Goal: Use online tool/utility: Utilize a website feature to perform a specific function

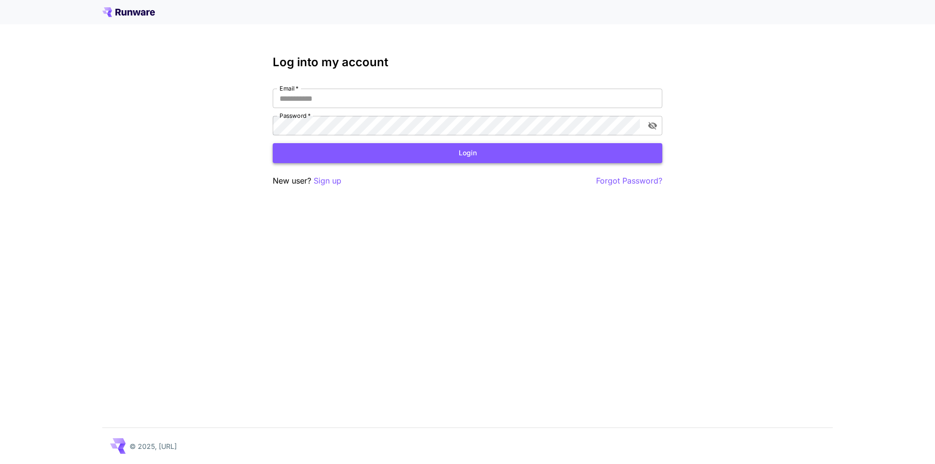
type input "**********"
click at [431, 152] on button "Login" at bounding box center [468, 153] width 390 height 20
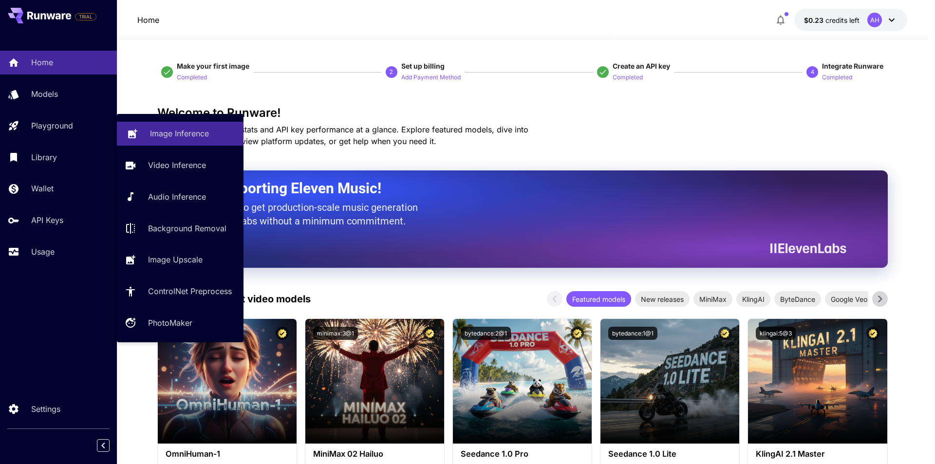
click at [160, 126] on link "Image Inference" at bounding box center [180, 134] width 127 height 24
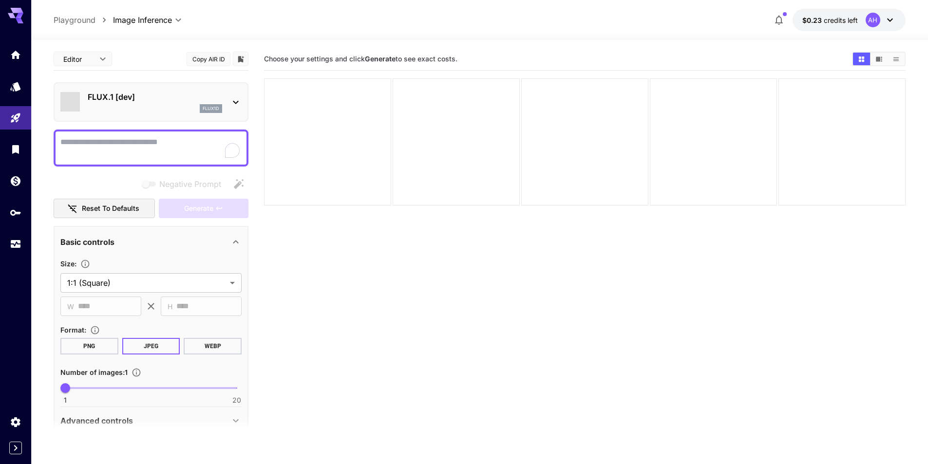
click at [194, 82] on div "FLUX.1 [dev] flux1d" at bounding box center [151, 101] width 195 height 39
click at [181, 100] on p "FLUX.1 [dev]" at bounding box center [155, 97] width 134 height 12
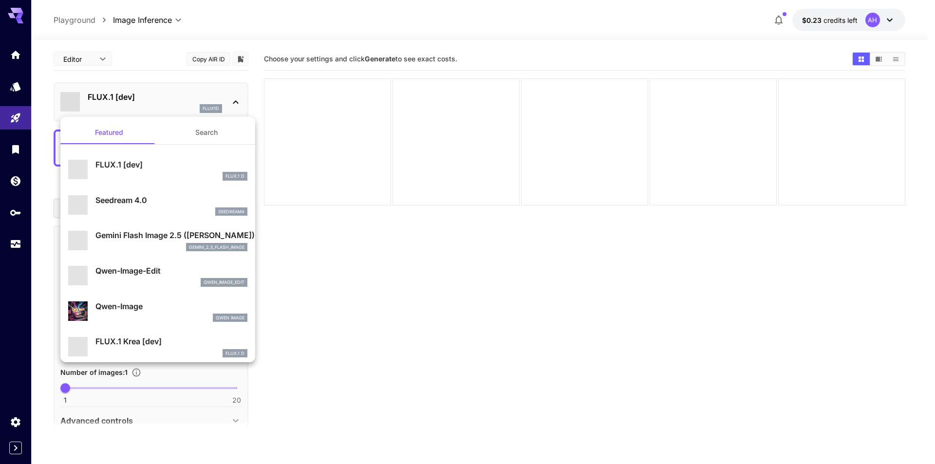
click at [201, 132] on button "Search" at bounding box center [206, 132] width 97 height 23
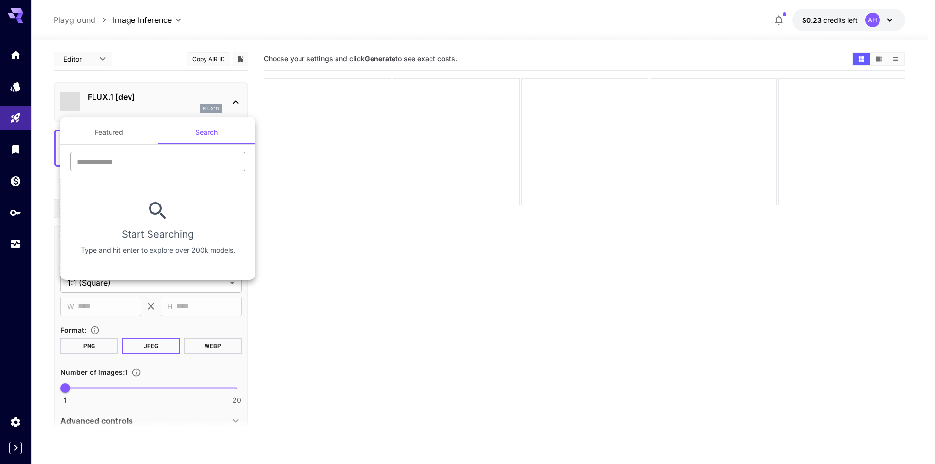
click at [156, 153] on input "text" at bounding box center [157, 161] width 175 height 19
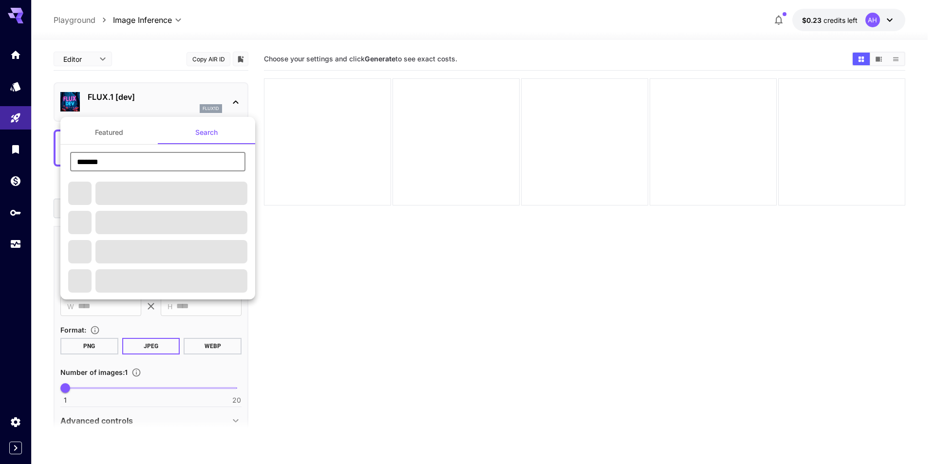
type input "**********"
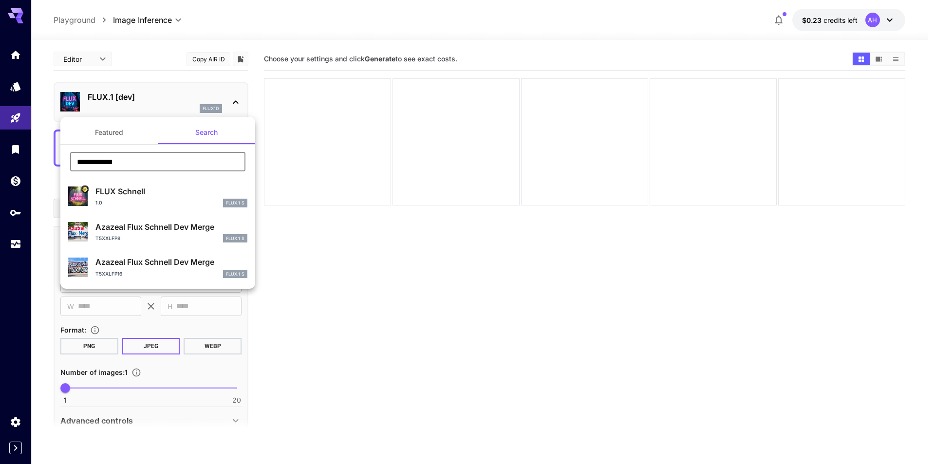
click at [150, 192] on p "FLUX Schnell" at bounding box center [171, 192] width 152 height 12
type input "*"
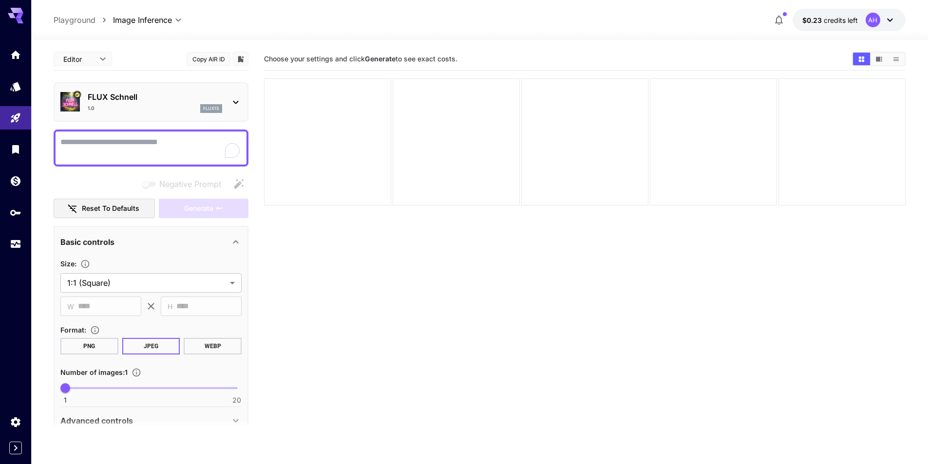
click at [132, 142] on textarea "Negative Prompt" at bounding box center [150, 147] width 181 height 23
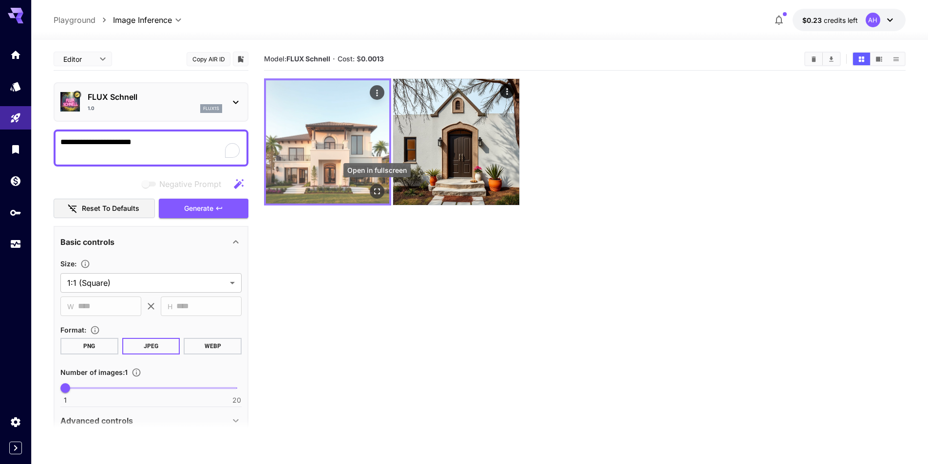
click at [376, 190] on icon "Open in fullscreen" at bounding box center [377, 192] width 10 height 10
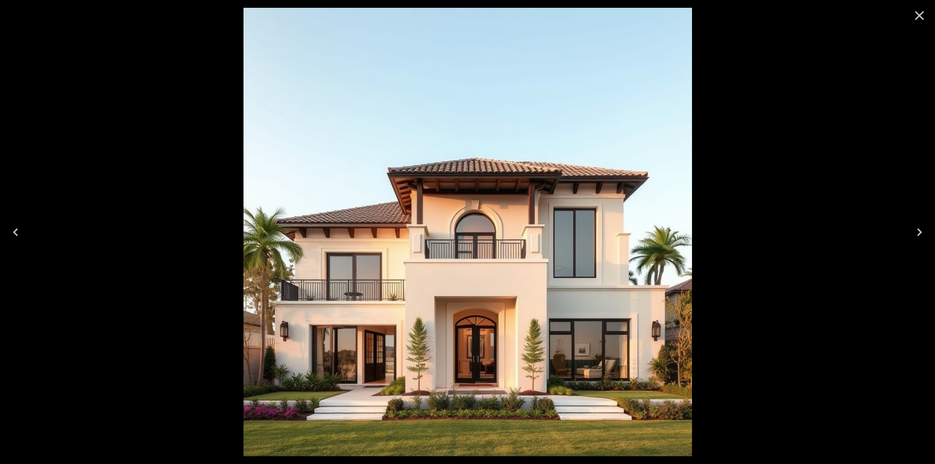
drag, startPoint x: 920, startPoint y: 16, endPoint x: 862, endPoint y: 37, distance: 61.8
click at [921, 16] on icon "Close" at bounding box center [920, 16] width 16 height 16
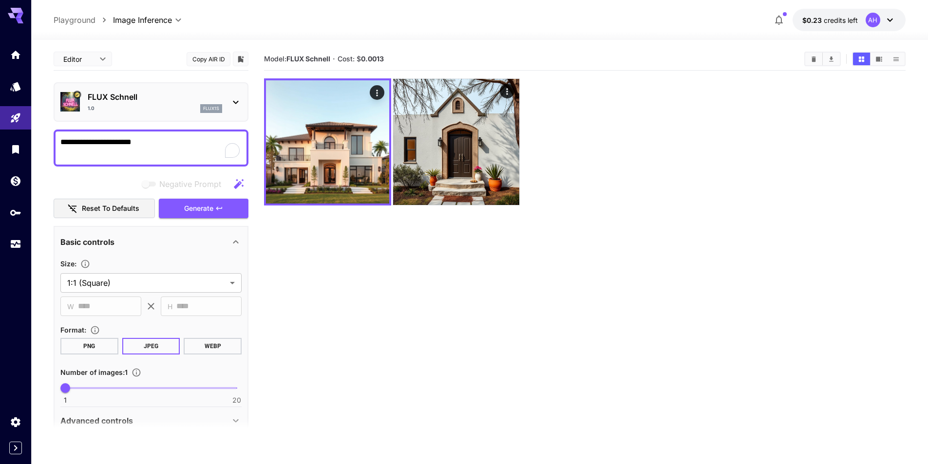
click at [172, 139] on textarea "**********" at bounding box center [150, 147] width 181 height 23
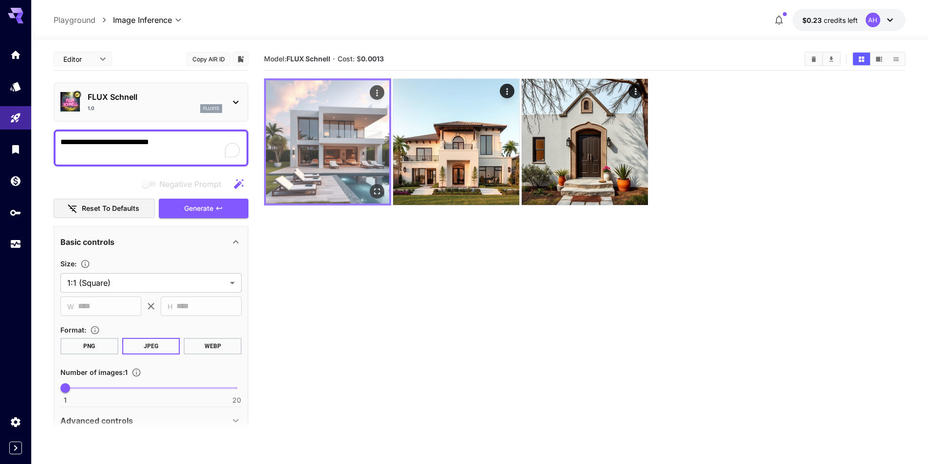
type textarea "**********"
click at [377, 193] on icon "Open in fullscreen" at bounding box center [377, 192] width 10 height 10
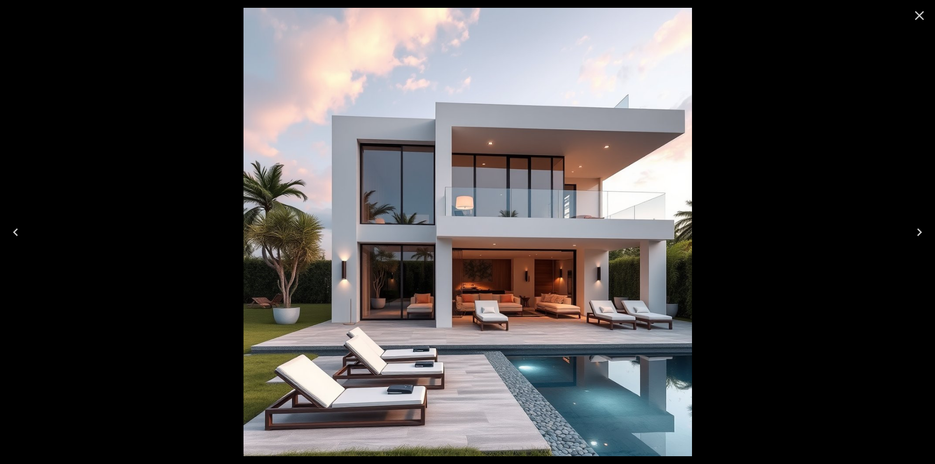
click at [812, 103] on div at bounding box center [467, 232] width 935 height 464
click at [926, 13] on icon "Close" at bounding box center [920, 16] width 16 height 16
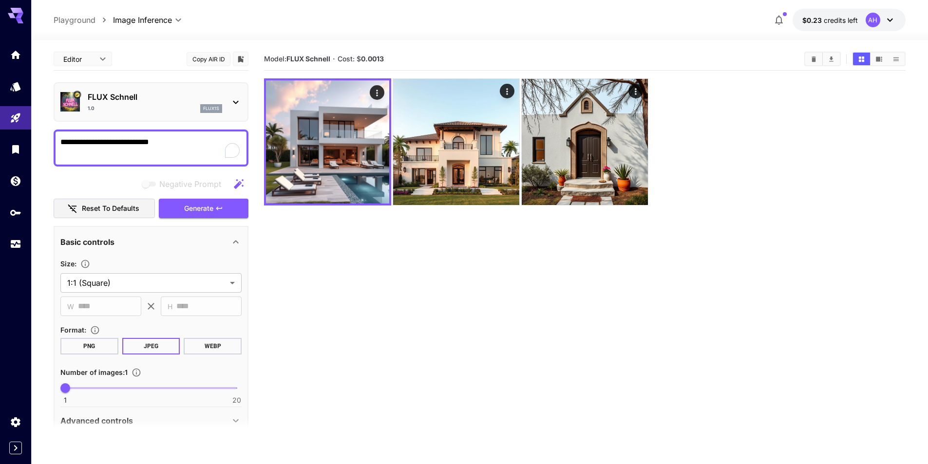
click at [189, 92] on p "FLUX Schnell" at bounding box center [155, 97] width 134 height 12
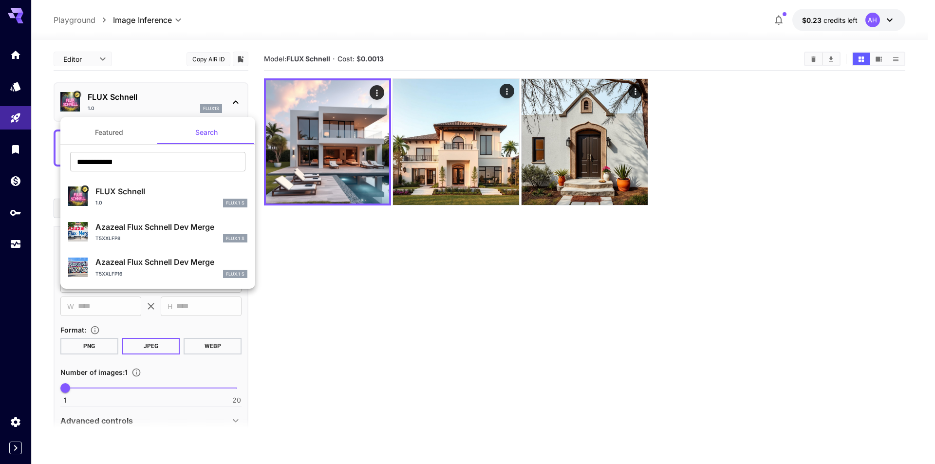
click at [123, 134] on button "Featured" at bounding box center [108, 132] width 97 height 23
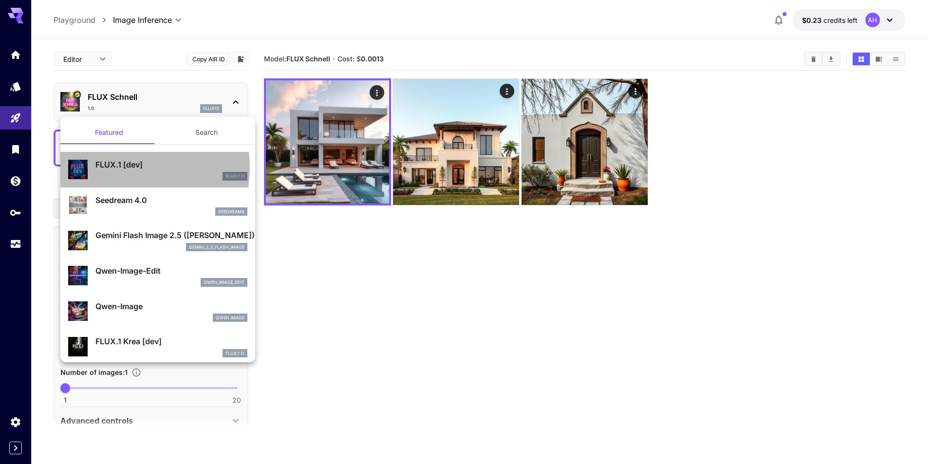
click at [116, 168] on p "FLUX.1 [dev]" at bounding box center [171, 165] width 152 height 12
type input "**"
type input "***"
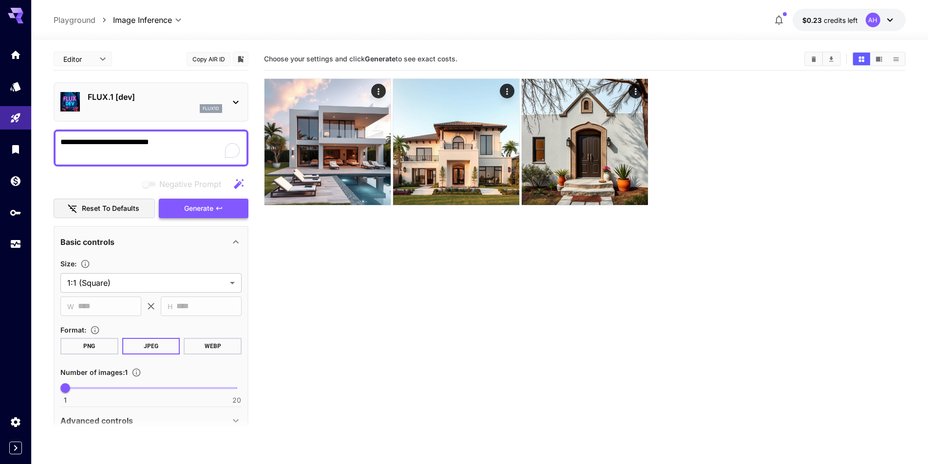
click at [216, 208] on icon "button" at bounding box center [219, 209] width 8 height 8
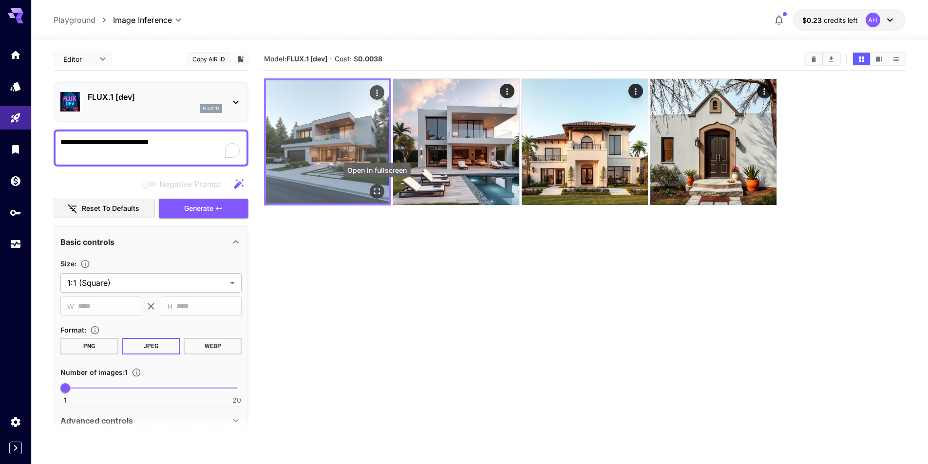
click at [370, 188] on button "Open in fullscreen" at bounding box center [377, 191] width 15 height 15
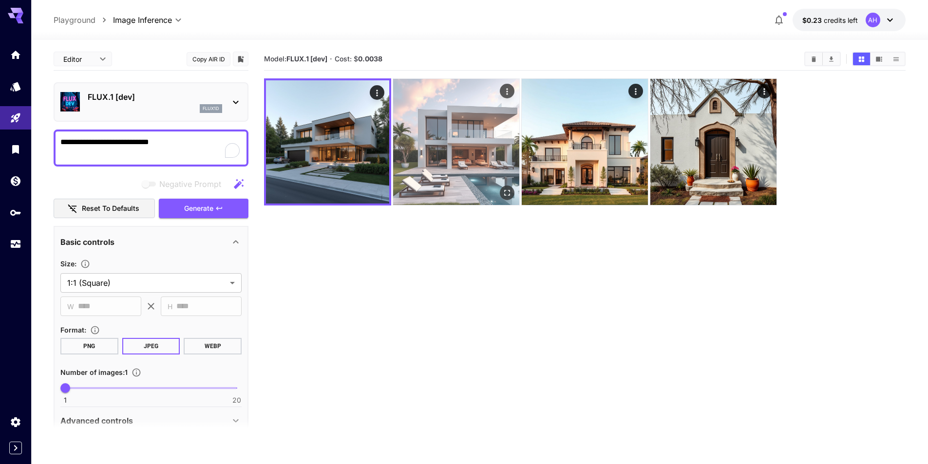
click at [454, 123] on img at bounding box center [456, 142] width 126 height 126
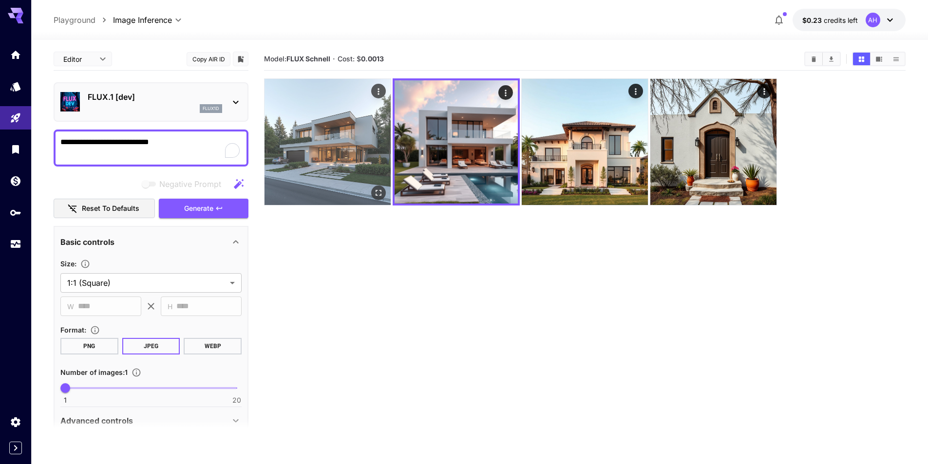
click at [346, 131] on img at bounding box center [327, 142] width 126 height 126
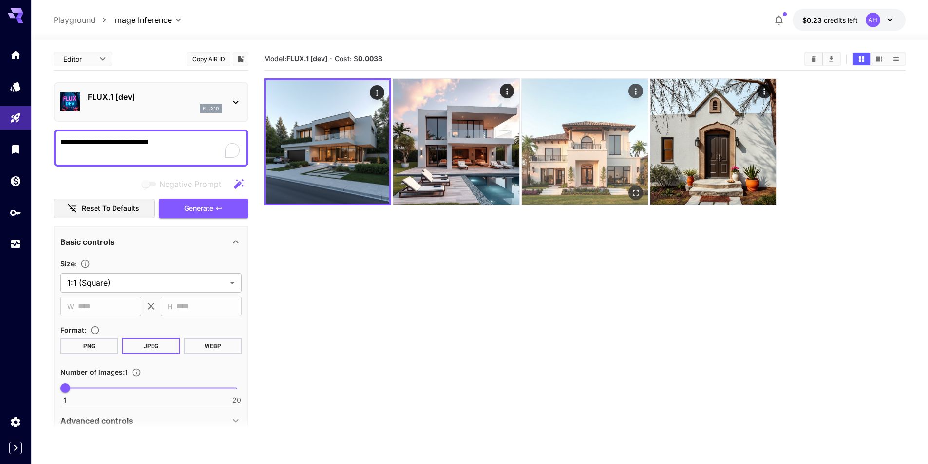
click at [527, 115] on img at bounding box center [585, 142] width 126 height 126
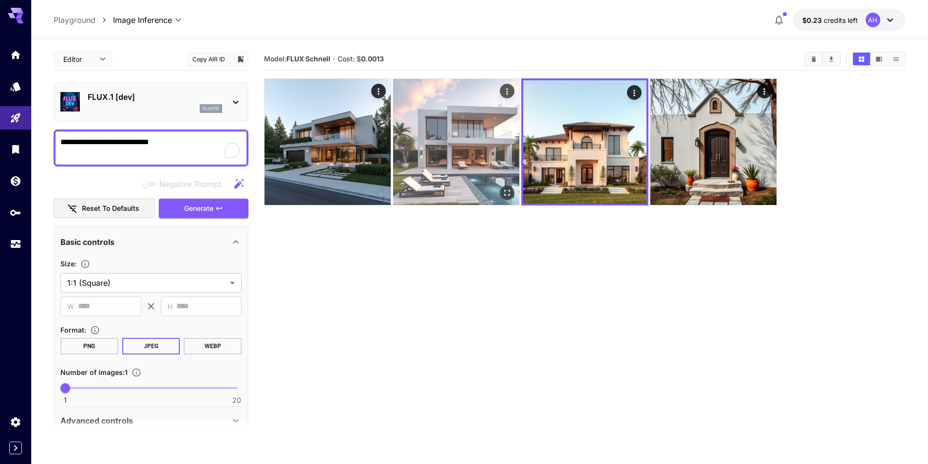
click at [431, 128] on img at bounding box center [456, 142] width 126 height 126
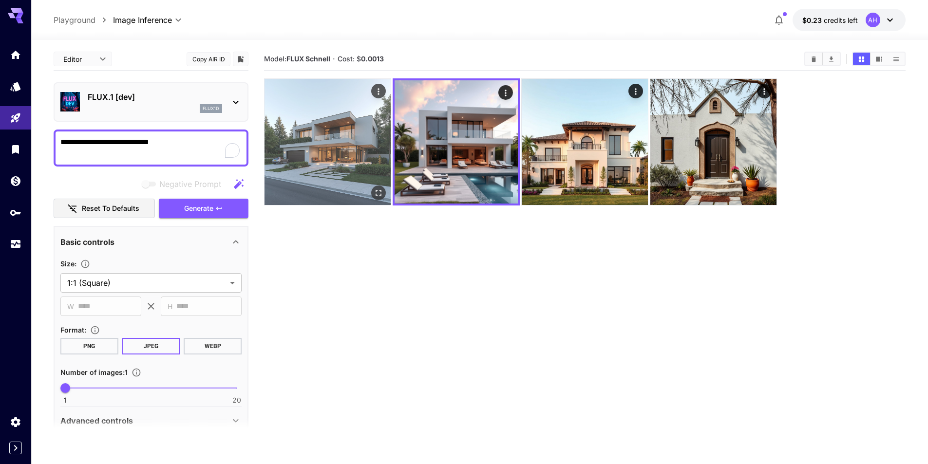
click at [313, 130] on img at bounding box center [327, 142] width 126 height 126
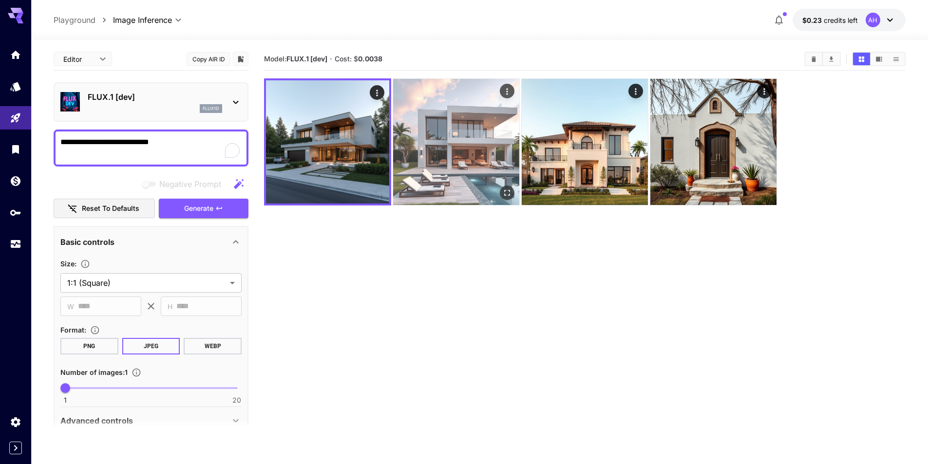
click at [459, 127] on img at bounding box center [456, 142] width 126 height 126
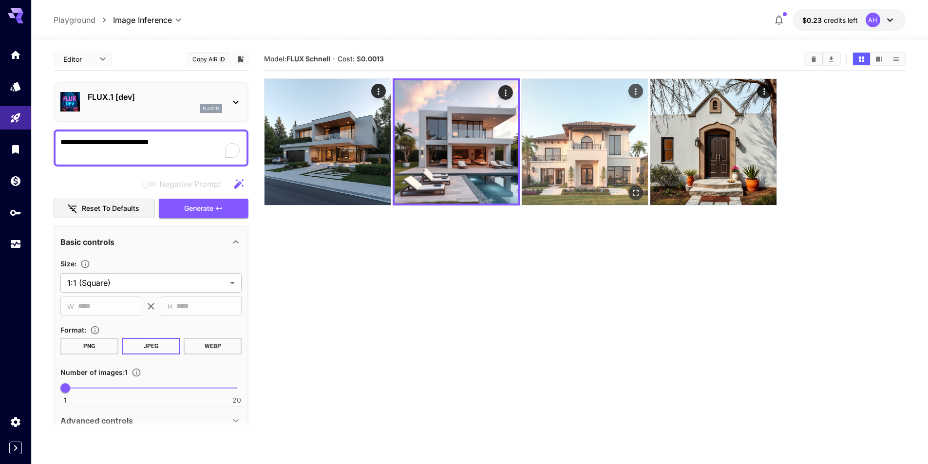
click at [606, 145] on img at bounding box center [585, 142] width 126 height 126
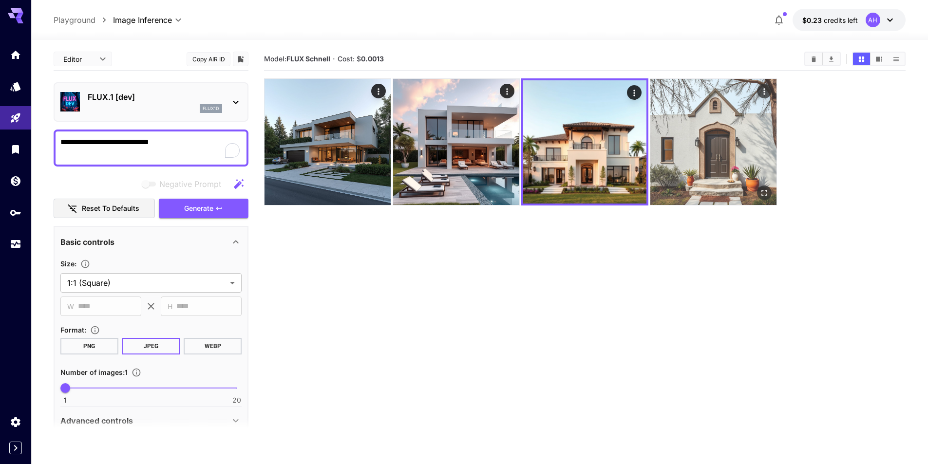
click at [696, 128] on img at bounding box center [713, 142] width 126 height 126
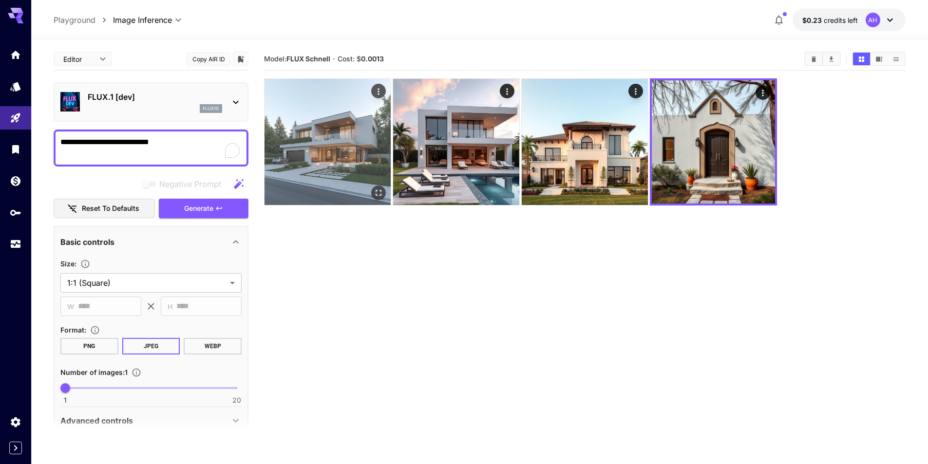
click at [333, 136] on img at bounding box center [327, 142] width 126 height 126
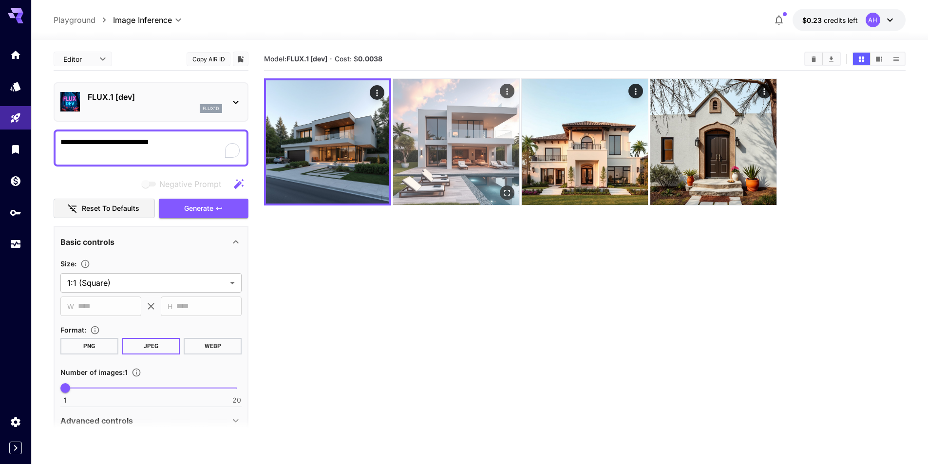
click at [475, 126] on img at bounding box center [456, 142] width 126 height 126
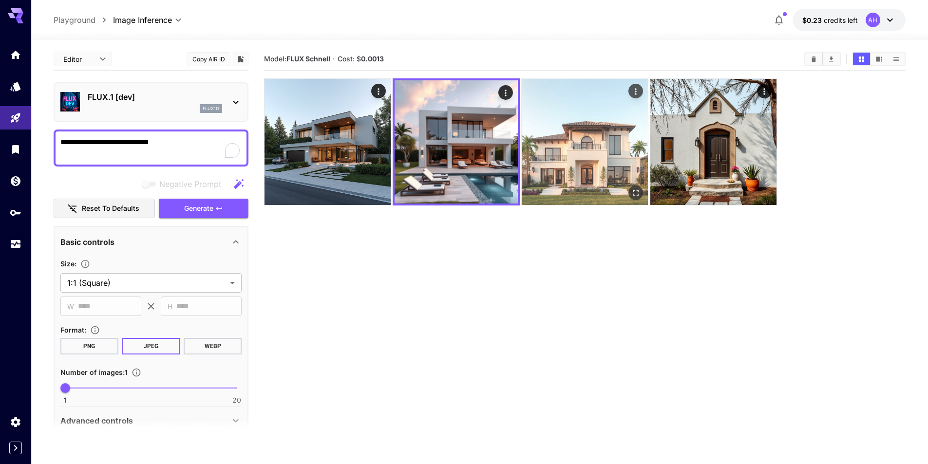
click at [617, 120] on img at bounding box center [585, 142] width 126 height 126
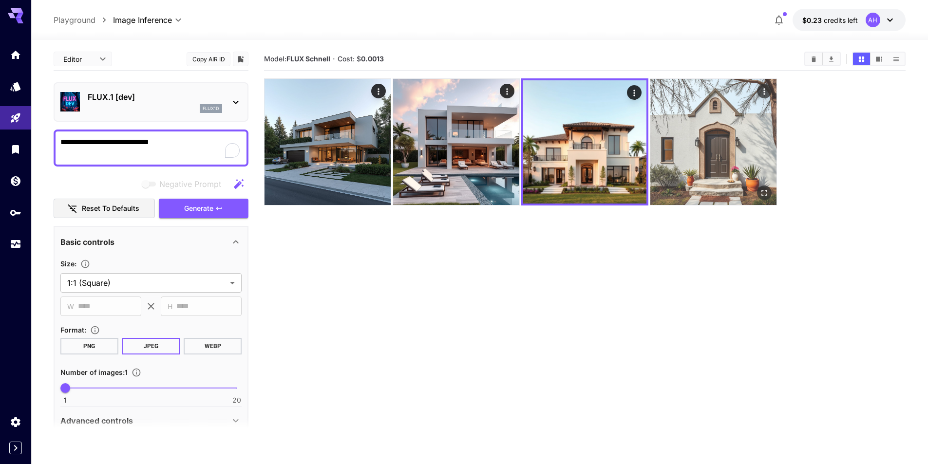
click at [699, 120] on img at bounding box center [713, 142] width 126 height 126
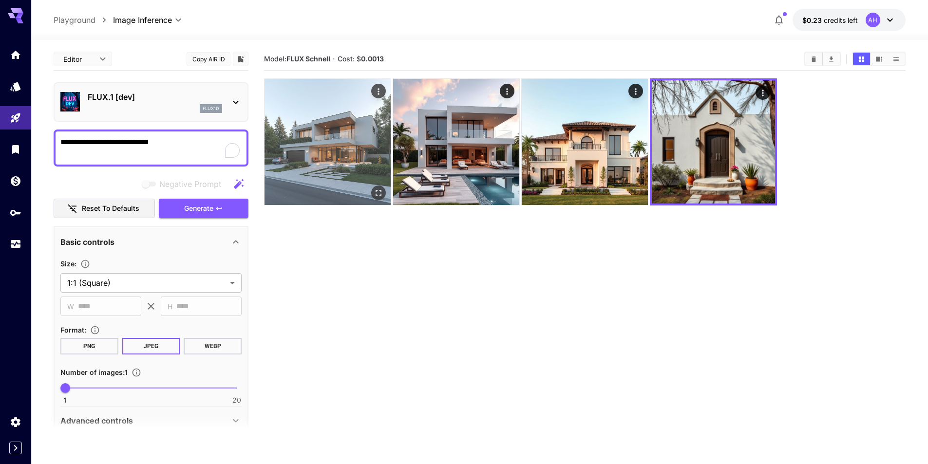
click at [364, 141] on img at bounding box center [327, 142] width 126 height 126
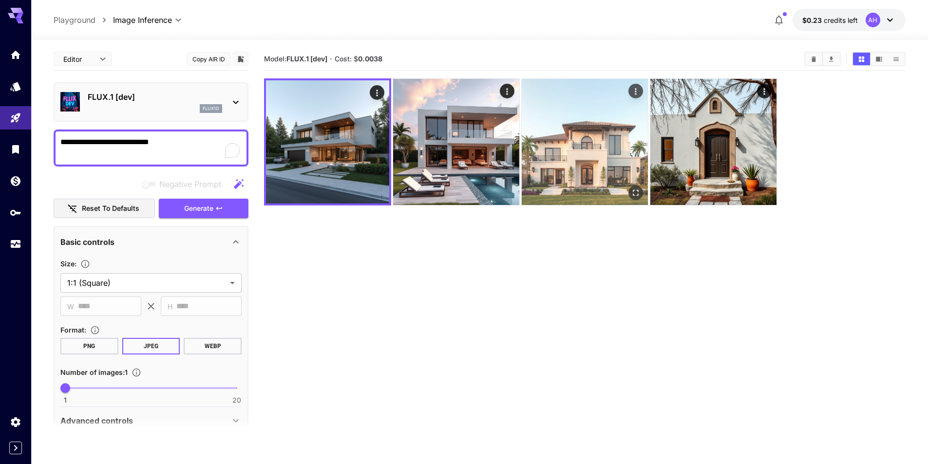
click at [581, 143] on img at bounding box center [585, 142] width 126 height 126
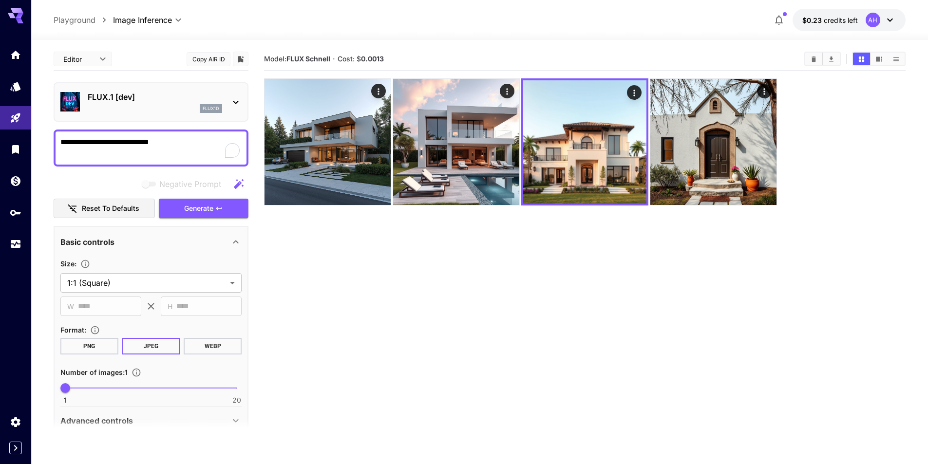
drag, startPoint x: 131, startPoint y: 144, endPoint x: 175, endPoint y: 145, distance: 44.3
click at [175, 145] on textarea "**********" at bounding box center [150, 147] width 181 height 23
click at [200, 206] on span "Generate" at bounding box center [198, 209] width 29 height 12
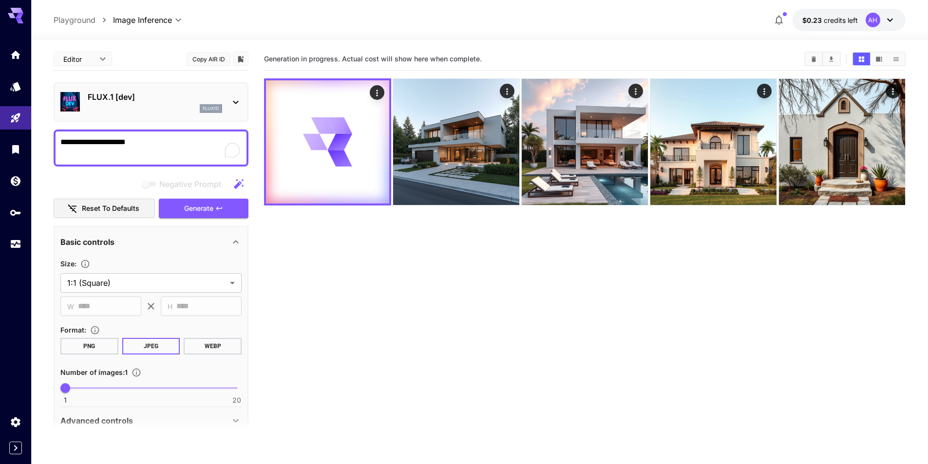
drag, startPoint x: 112, startPoint y: 143, endPoint x: 152, endPoint y: 145, distance: 40.0
click at [152, 145] on textarea "**********" at bounding box center [150, 147] width 181 height 23
type textarea "**********"
click at [202, 209] on span "Generate" at bounding box center [198, 209] width 29 height 12
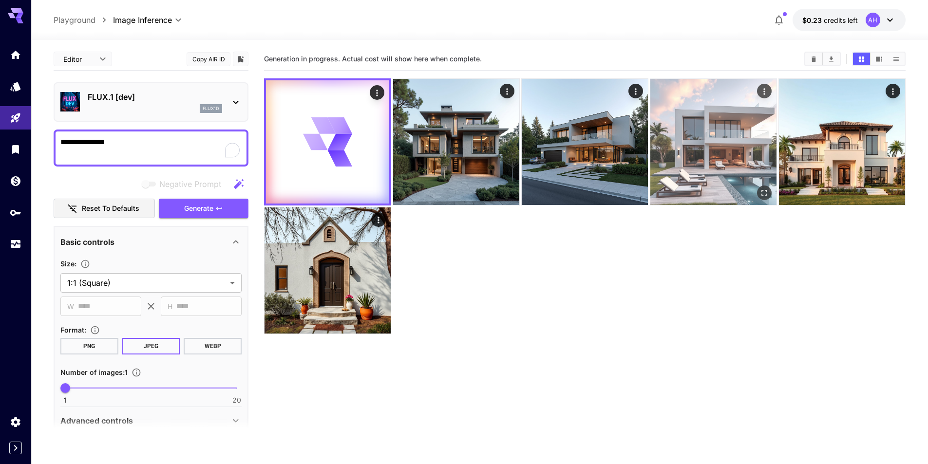
click at [683, 133] on img at bounding box center [713, 142] width 126 height 126
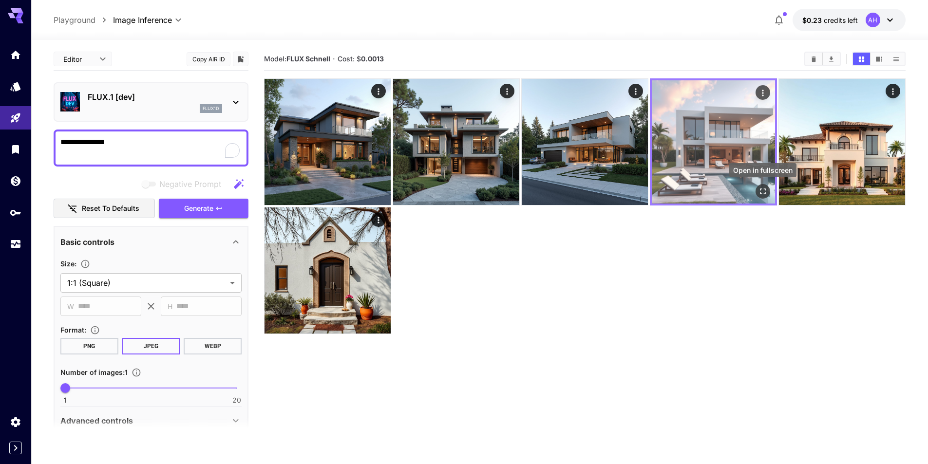
click at [761, 190] on icon "Open in fullscreen" at bounding box center [763, 192] width 10 height 10
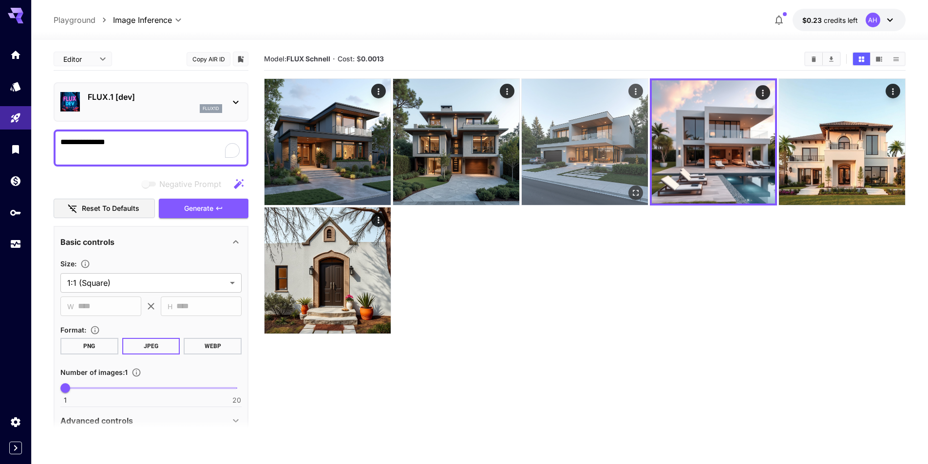
click at [581, 159] on img at bounding box center [585, 142] width 126 height 126
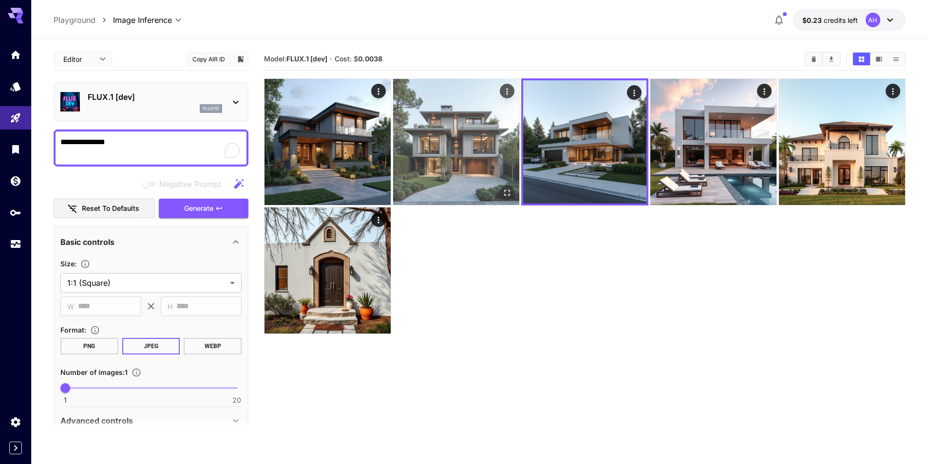
click at [407, 165] on img at bounding box center [456, 142] width 126 height 126
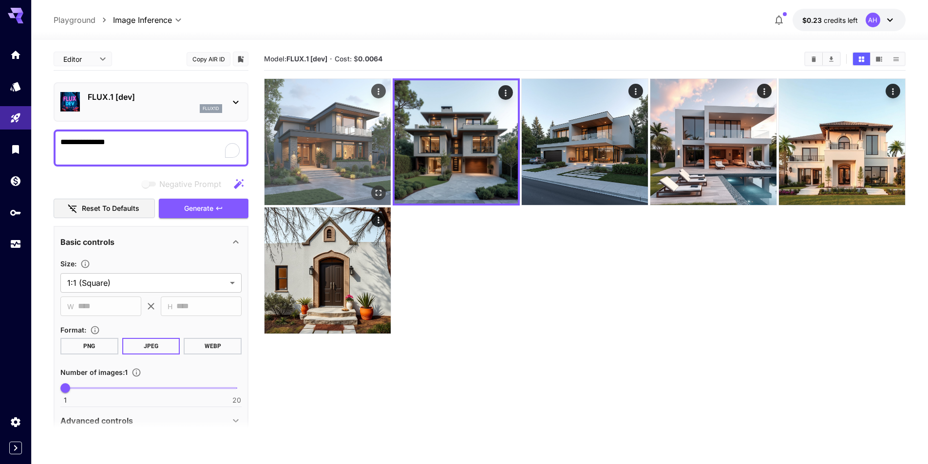
click at [347, 155] on img at bounding box center [327, 142] width 126 height 126
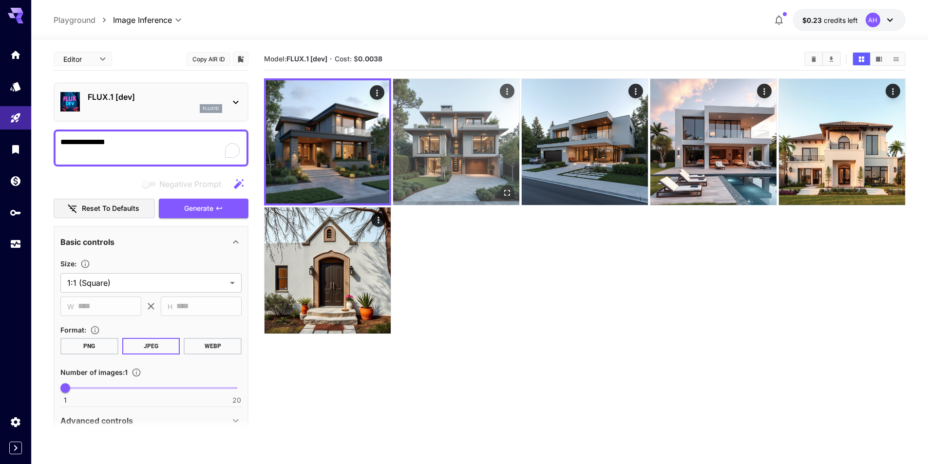
click at [483, 150] on img at bounding box center [456, 142] width 126 height 126
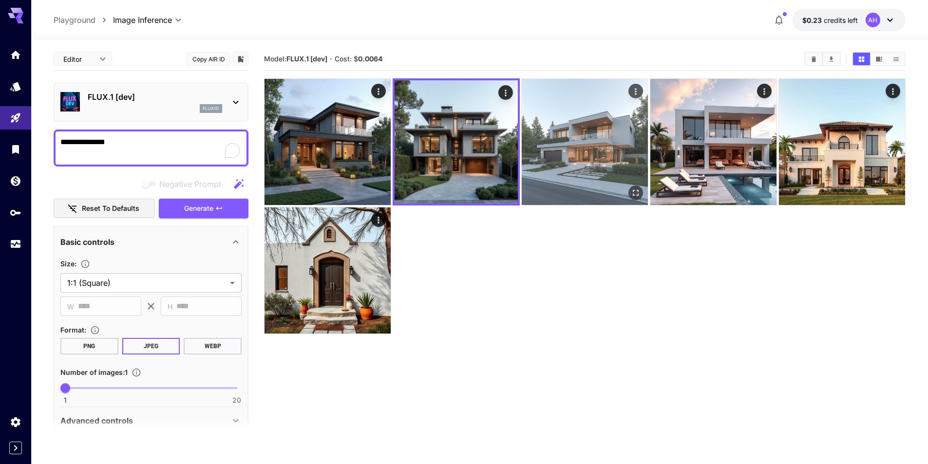
click at [557, 141] on img at bounding box center [585, 142] width 126 height 126
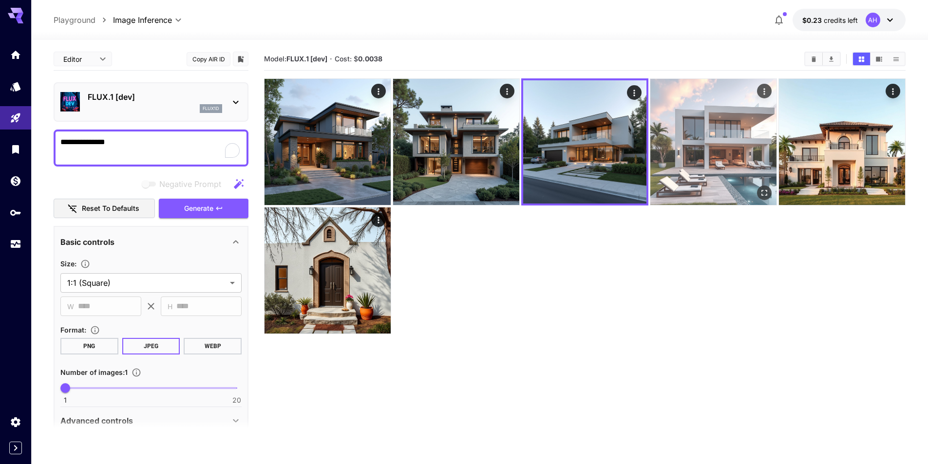
click at [693, 134] on img at bounding box center [713, 142] width 126 height 126
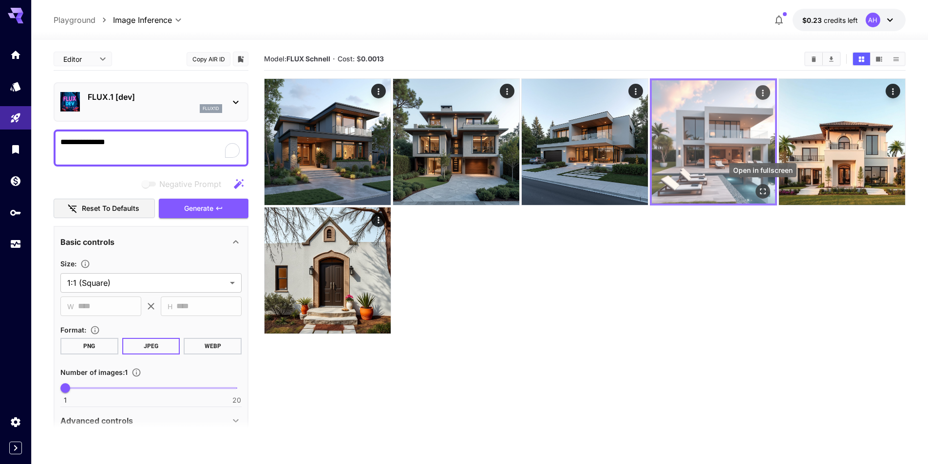
click at [761, 190] on icon "Open in fullscreen" at bounding box center [763, 192] width 10 height 10
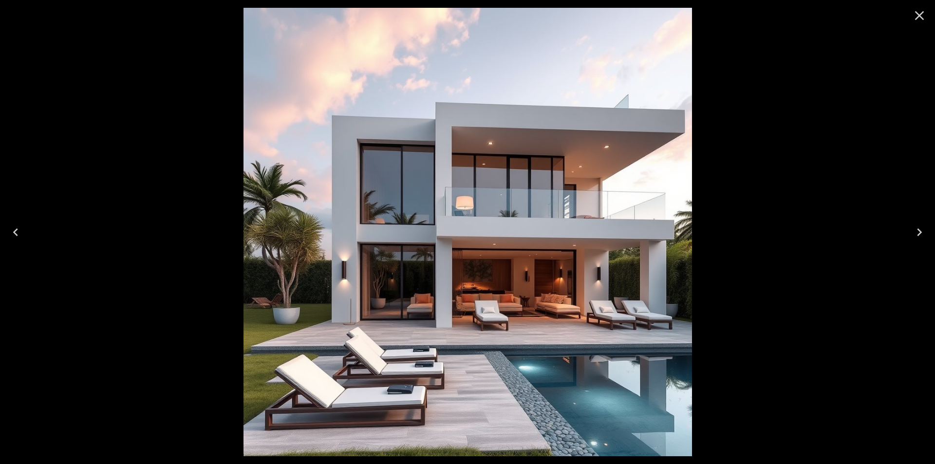
click at [772, 183] on div at bounding box center [467, 232] width 935 height 464
click at [919, 10] on icon "Close" at bounding box center [920, 16] width 16 height 16
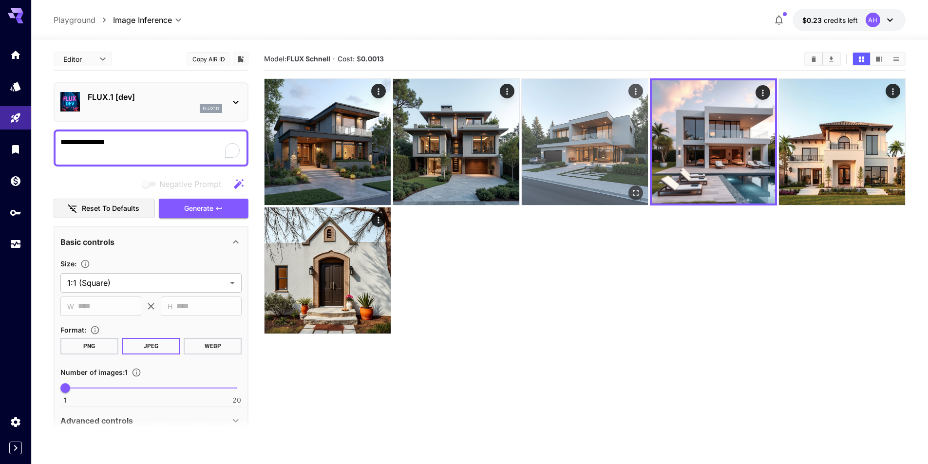
click at [604, 159] on img at bounding box center [585, 142] width 126 height 126
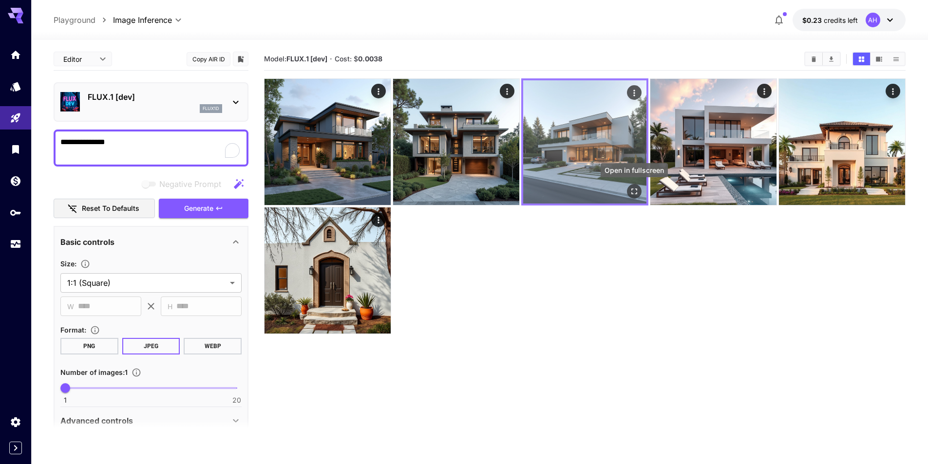
click at [635, 190] on icon "Open in fullscreen" at bounding box center [634, 192] width 10 height 10
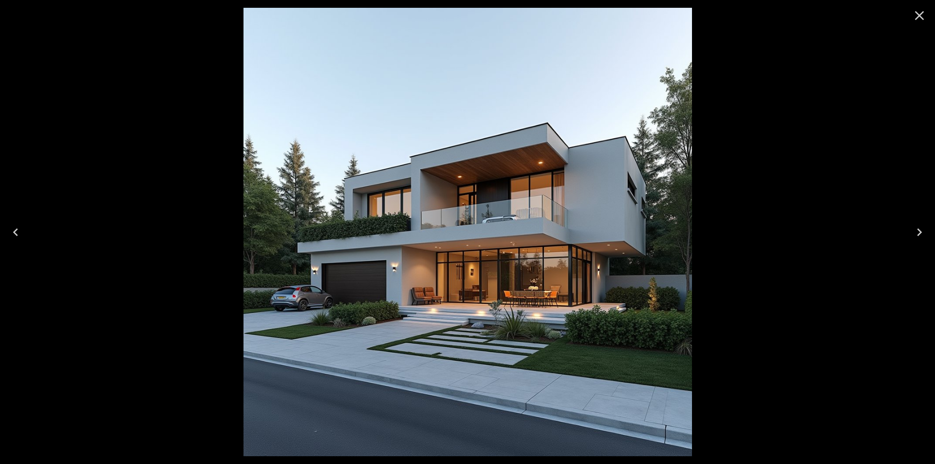
click at [753, 189] on div at bounding box center [467, 232] width 935 height 464
click at [917, 14] on icon "Close" at bounding box center [920, 16] width 16 height 16
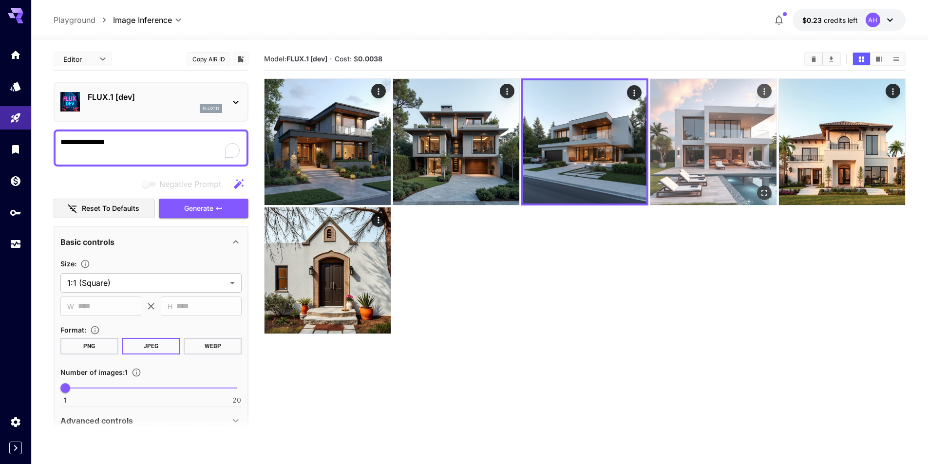
click at [768, 192] on icon "Open in fullscreen" at bounding box center [764, 193] width 10 height 10
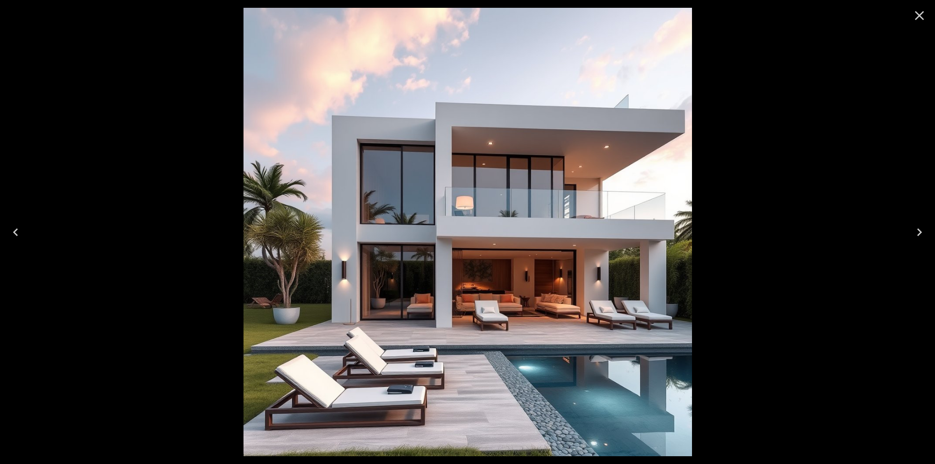
click at [926, 17] on icon "Close" at bounding box center [920, 16] width 16 height 16
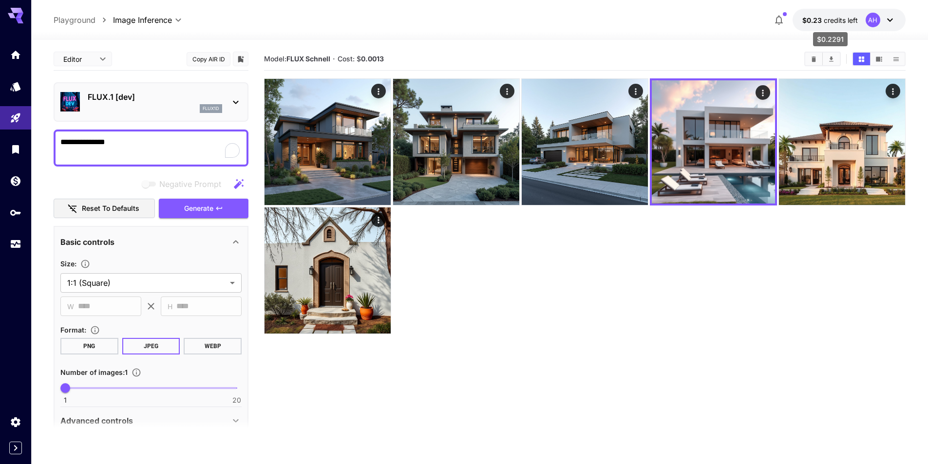
click at [837, 19] on span "credits left" at bounding box center [841, 20] width 34 height 8
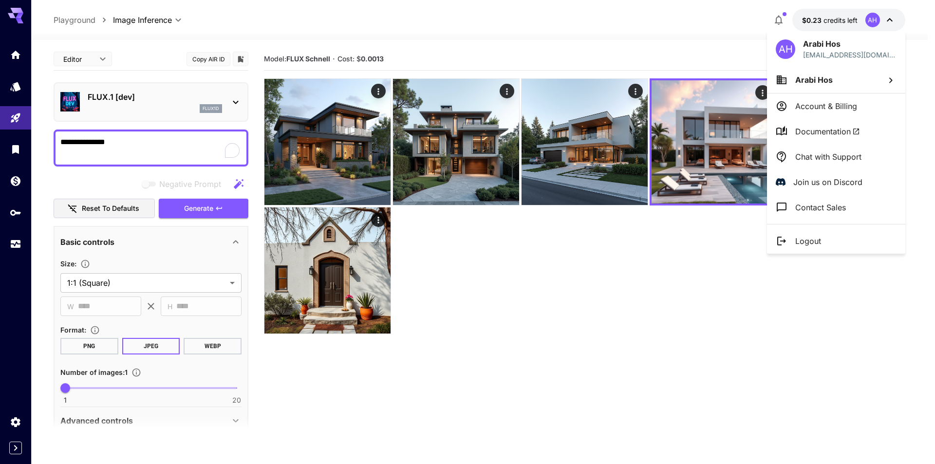
click at [625, 248] on div at bounding box center [467, 232] width 935 height 464
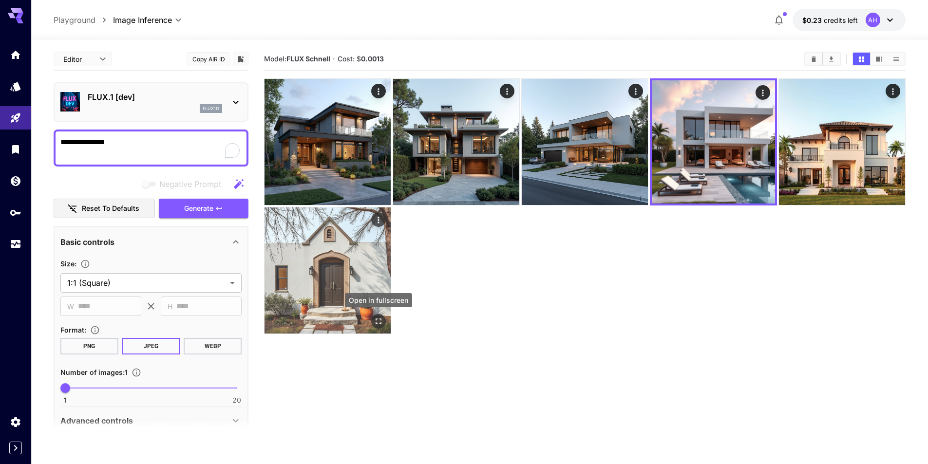
click at [376, 320] on icon "Open in fullscreen" at bounding box center [378, 321] width 6 height 6
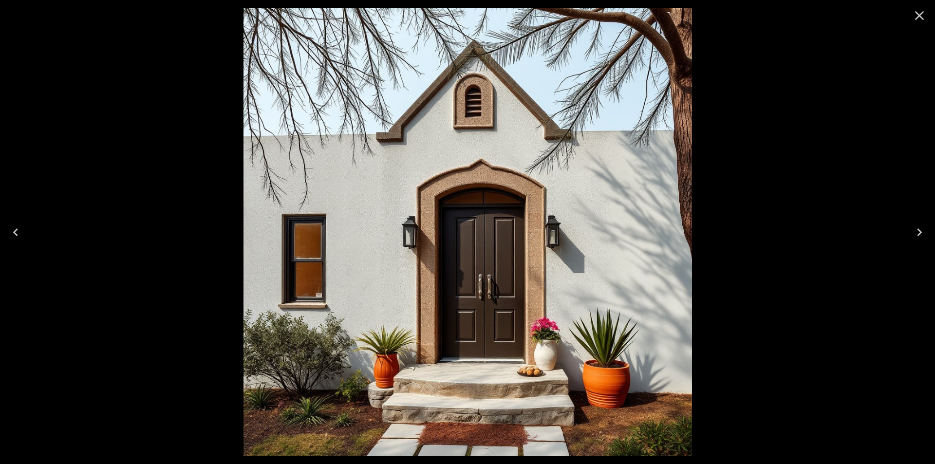
click at [891, 81] on div at bounding box center [467, 232] width 935 height 464
click at [916, 24] on button "Close" at bounding box center [919, 15] width 23 height 23
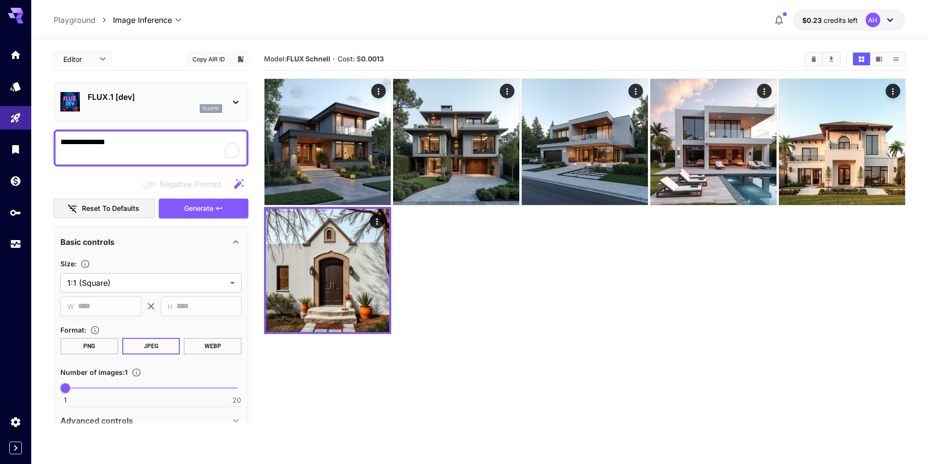
click at [162, 96] on p "FLUX.1 [dev]" at bounding box center [155, 97] width 134 height 12
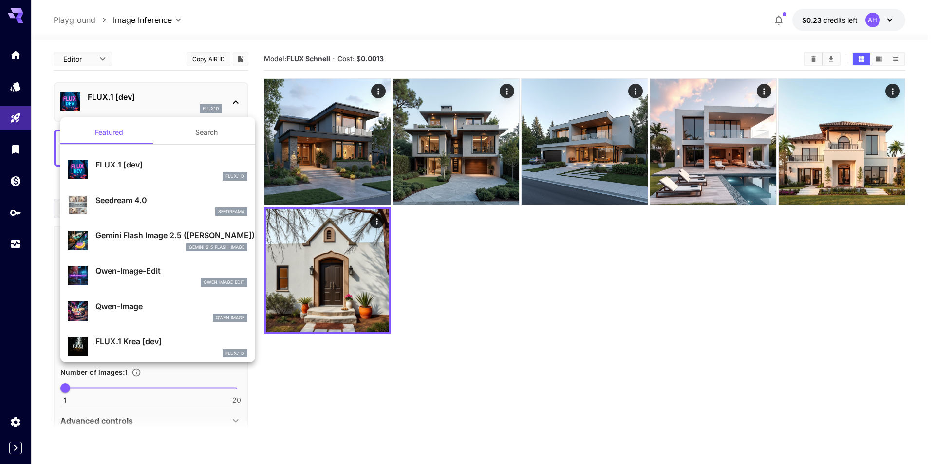
click at [187, 99] on div at bounding box center [467, 232] width 935 height 464
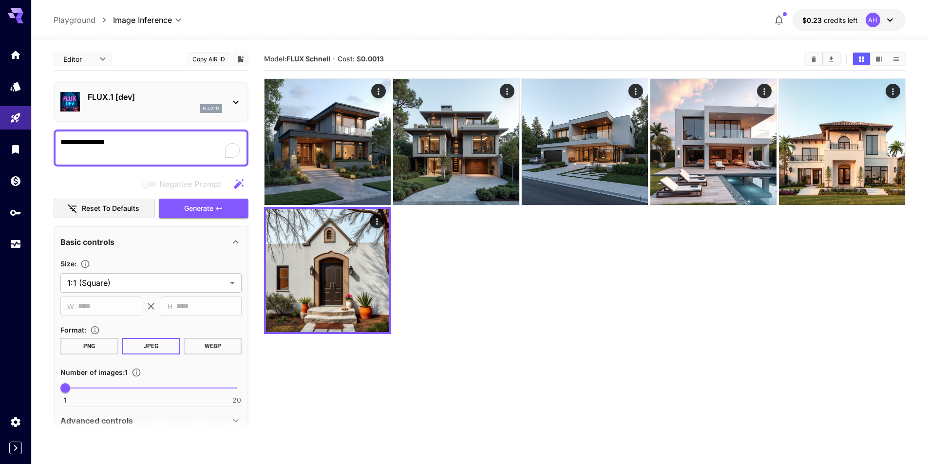
click at [204, 106] on p "flux1d" at bounding box center [211, 108] width 17 height 7
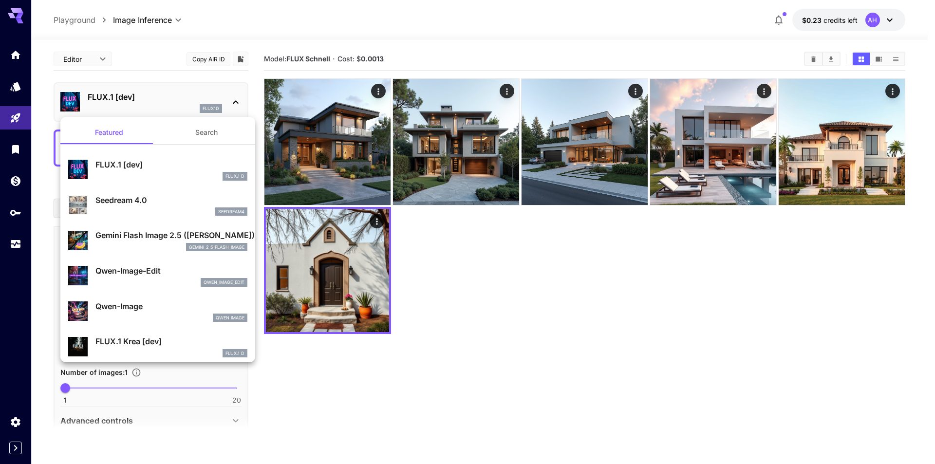
click at [207, 139] on button "Search" at bounding box center [206, 132] width 97 height 23
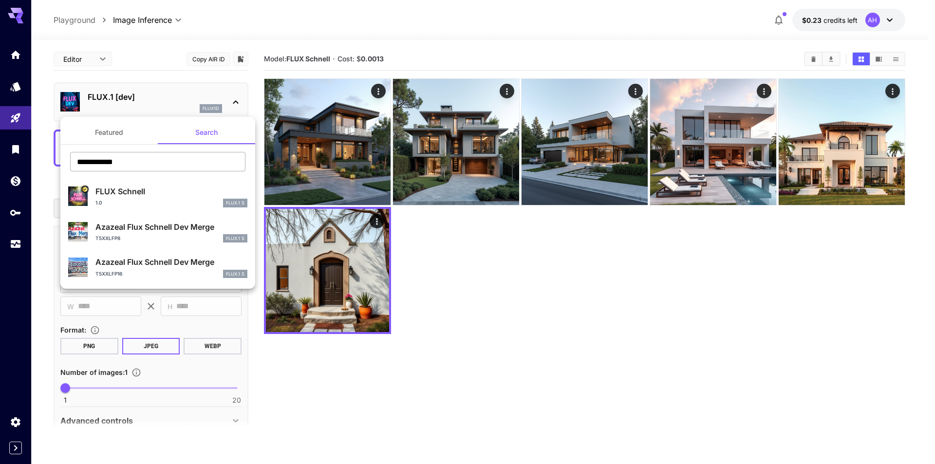
click at [147, 161] on input "**********" at bounding box center [157, 161] width 175 height 19
paste input "text"
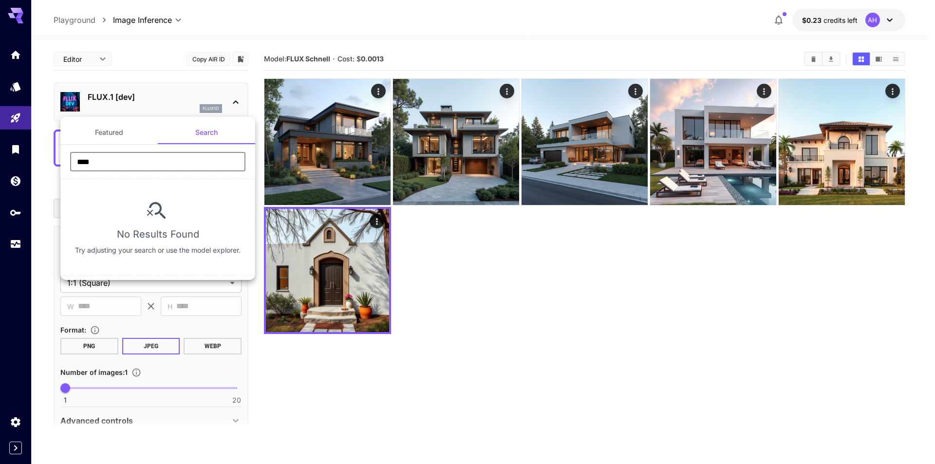
click at [102, 162] on input "****" at bounding box center [157, 161] width 175 height 19
drag, startPoint x: 102, startPoint y: 162, endPoint x: 0, endPoint y: 168, distance: 102.0
click at [0, 168] on div "Featured Search **** ​ No Results Found Try adjusting your search or use the mo…" at bounding box center [97, 146] width 195 height 292
paste input "text"
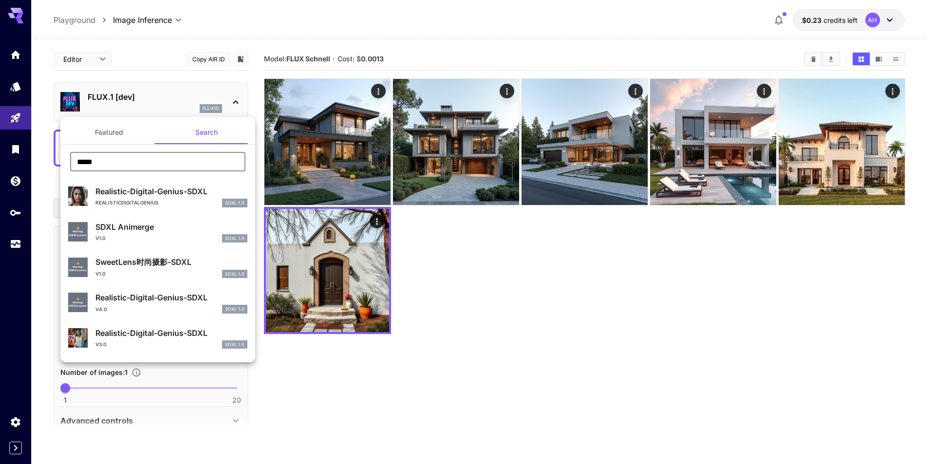
type input "****"
click at [182, 195] on p "Realistic-Digital-Genius-SDXL" at bounding box center [171, 192] width 152 height 12
type input "**"
type input "***"
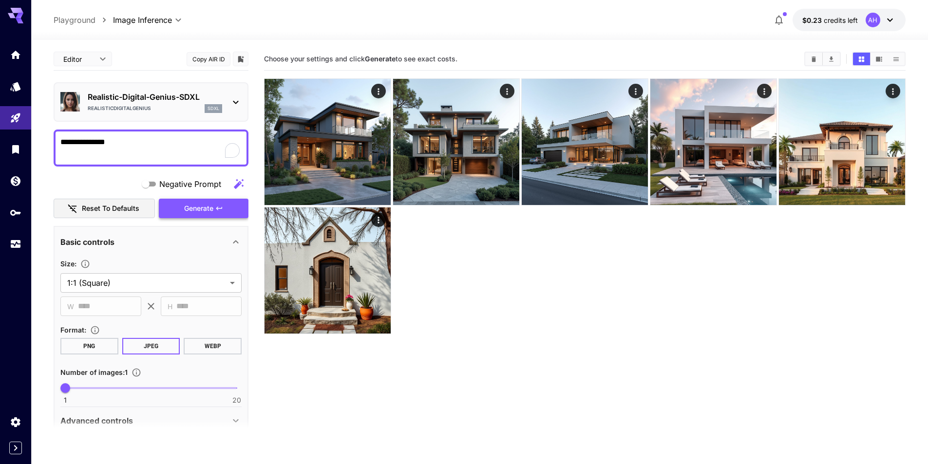
click at [192, 206] on span "Generate" at bounding box center [198, 209] width 29 height 12
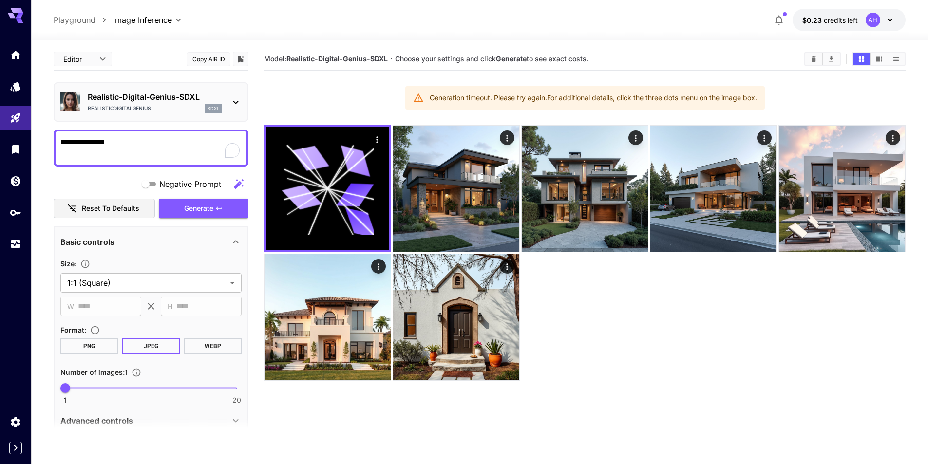
click at [187, 97] on p "Realistic-Digital-Genius-SDXL" at bounding box center [155, 97] width 134 height 12
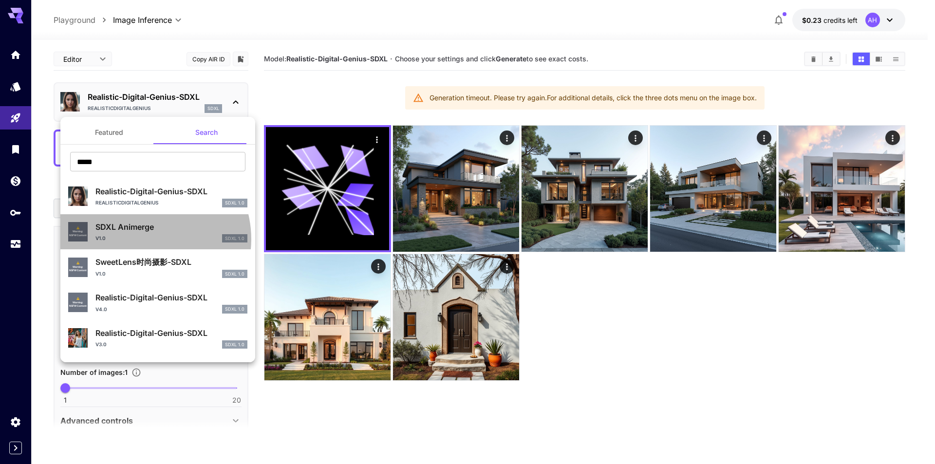
click at [144, 239] on div "v1.0 SDXL 1.0" at bounding box center [171, 238] width 152 height 9
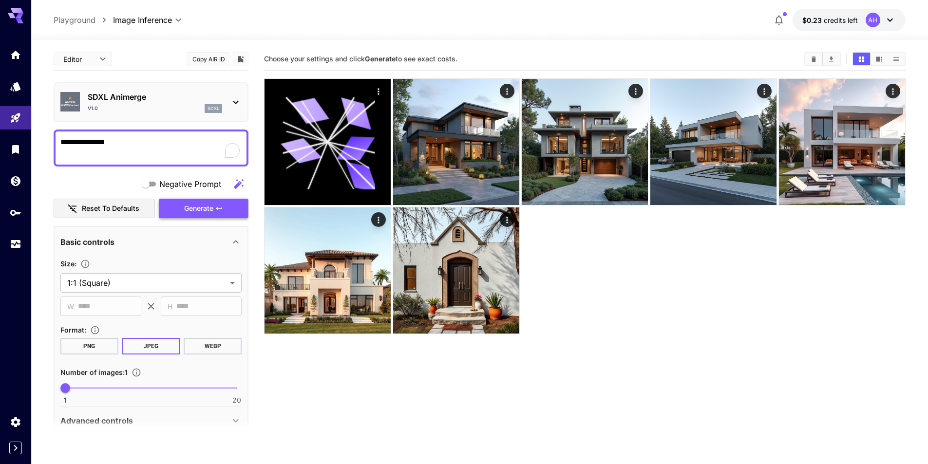
click at [185, 212] on span "Generate" at bounding box center [198, 209] width 29 height 12
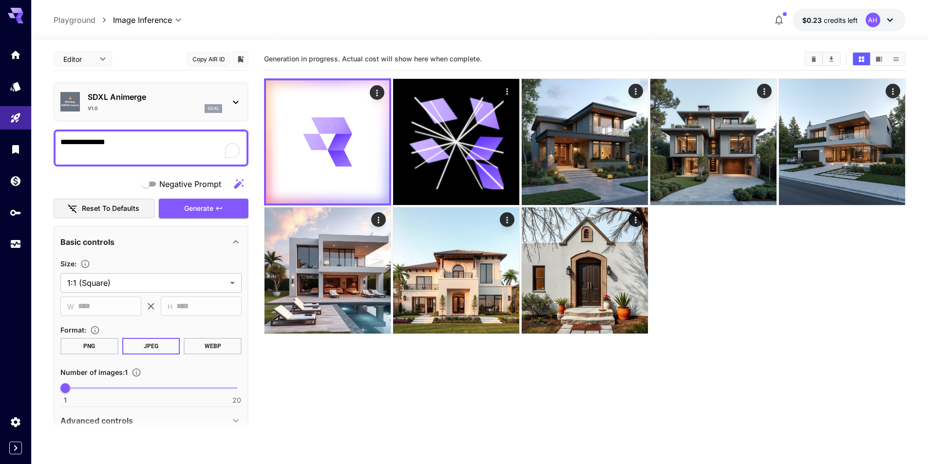
click at [114, 95] on p "SDXL Animerge" at bounding box center [155, 97] width 134 height 12
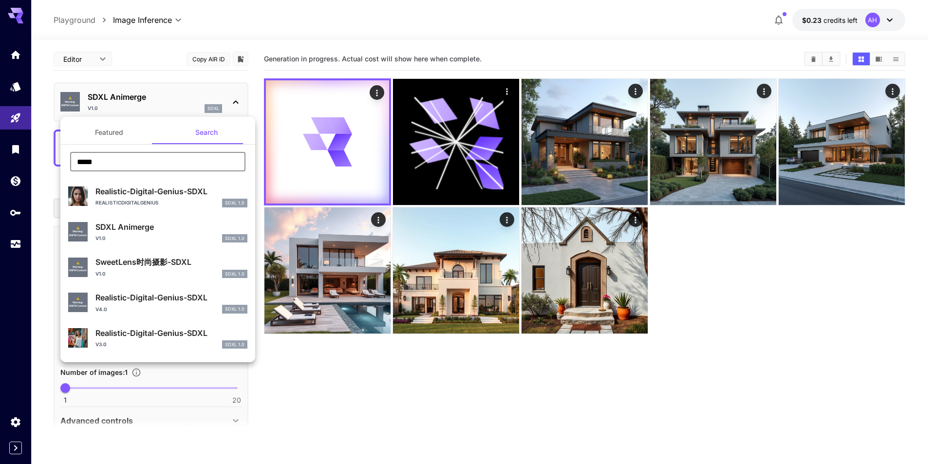
click at [86, 165] on input "****" at bounding box center [157, 161] width 175 height 19
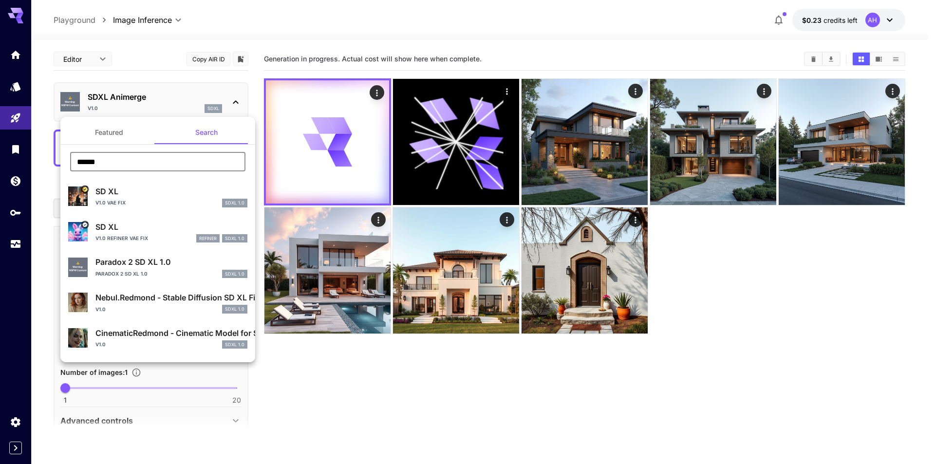
type input "*****"
click at [155, 192] on p "SD XL" at bounding box center [171, 192] width 152 height 12
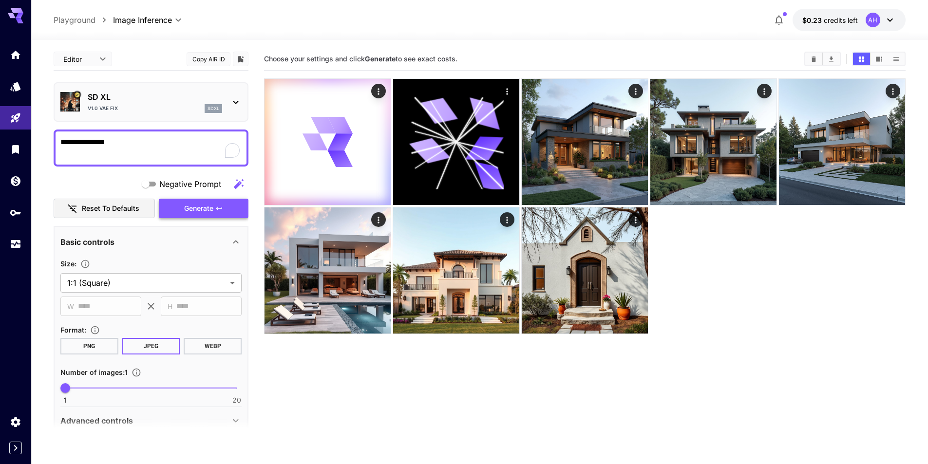
click at [217, 210] on icon "button" at bounding box center [219, 209] width 8 height 8
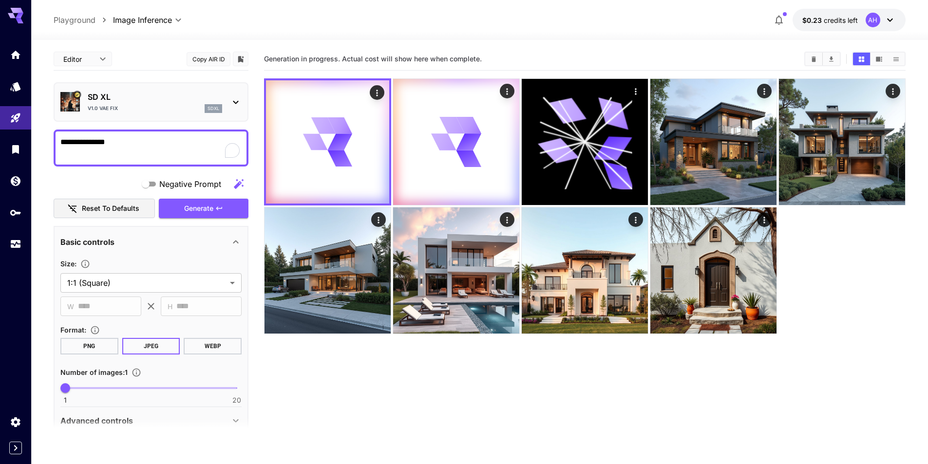
click at [155, 111] on div "v1.0 VAE fix sdxl" at bounding box center [155, 108] width 134 height 9
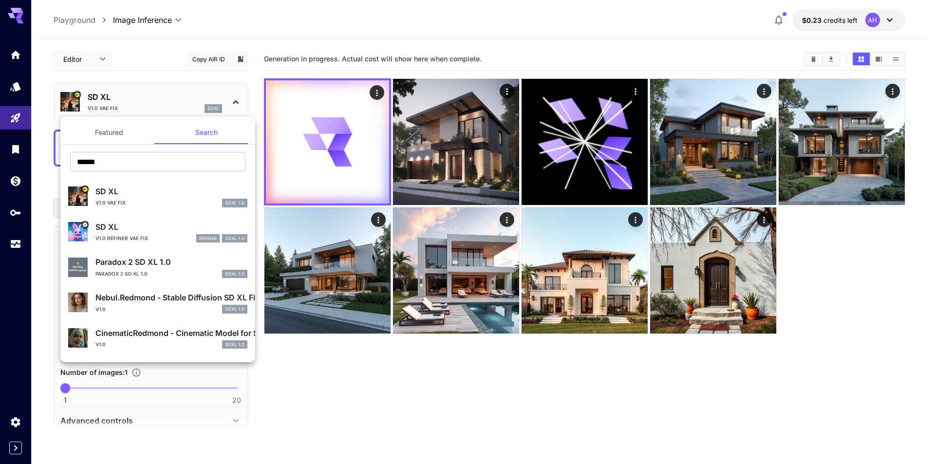
click at [124, 234] on div "v1.0 Refiner VAE fix refiner SDXL 1.0" at bounding box center [171, 238] width 152 height 9
type input "*"
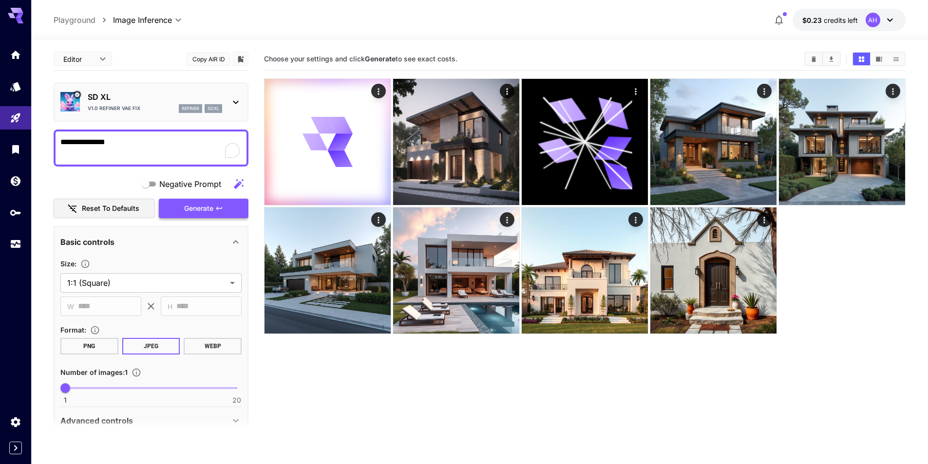
click at [238, 208] on button "Generate" at bounding box center [204, 209] width 90 height 20
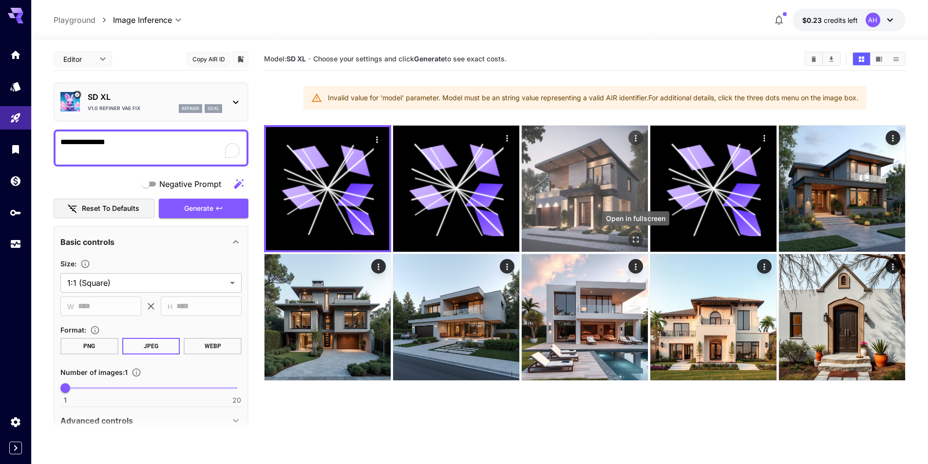
click at [630, 239] on button "Open in fullscreen" at bounding box center [635, 239] width 15 height 15
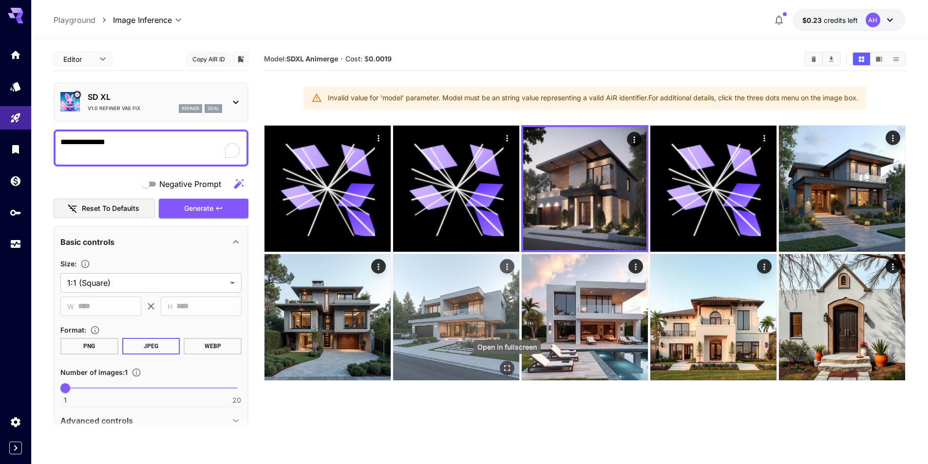
click at [504, 363] on icon "Open in fullscreen" at bounding box center [507, 368] width 10 height 10
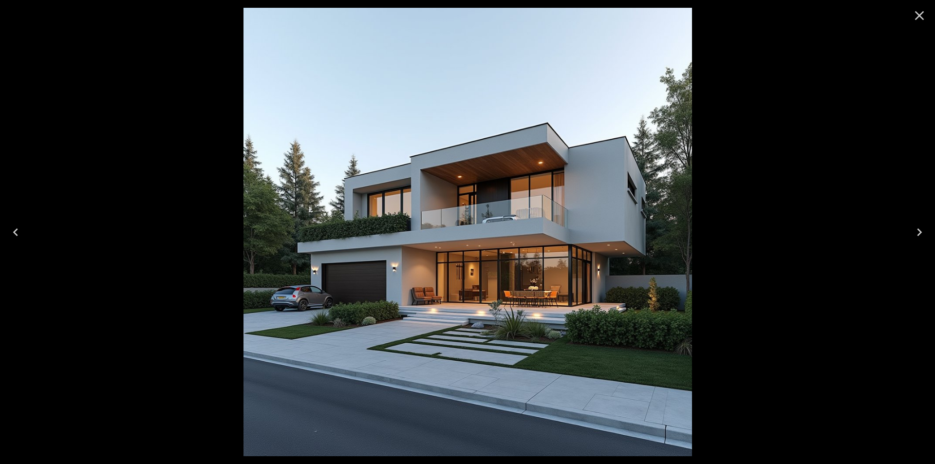
click at [922, 15] on icon "Close" at bounding box center [920, 16] width 16 height 16
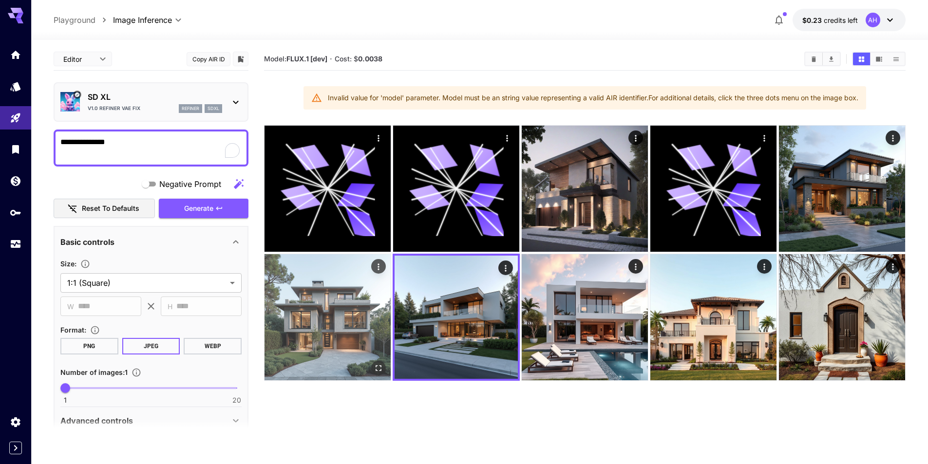
click at [371, 365] on button "Open in fullscreen" at bounding box center [378, 368] width 15 height 15
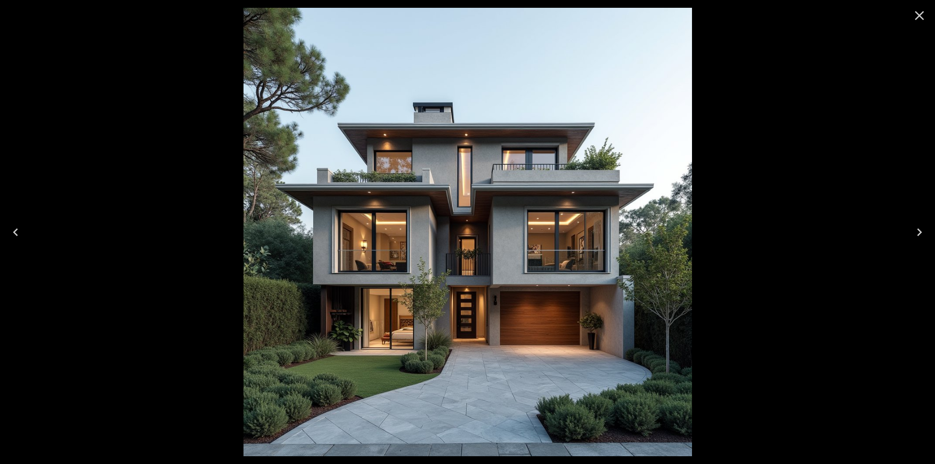
click at [919, 19] on icon "Close" at bounding box center [920, 16] width 16 height 16
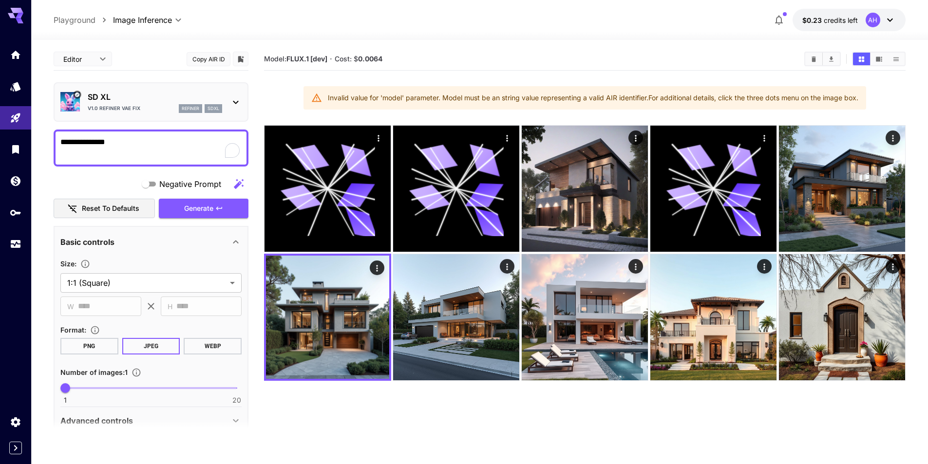
click at [115, 141] on textarea "**********" at bounding box center [150, 147] width 181 height 23
click at [64, 141] on textarea "**********" at bounding box center [150, 147] width 181 height 23
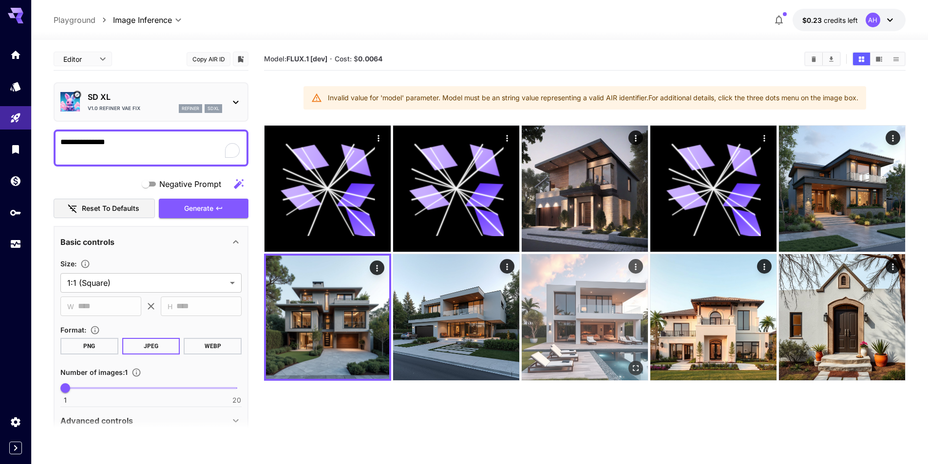
click at [589, 293] on img at bounding box center [585, 317] width 126 height 126
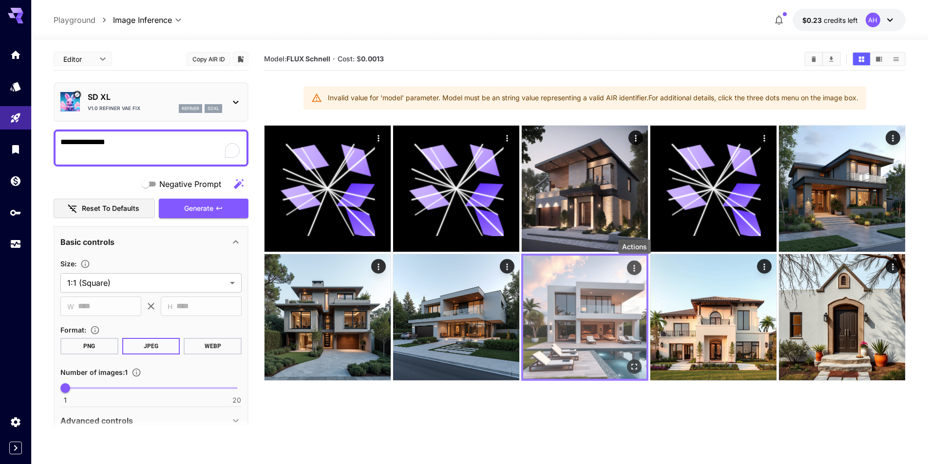
click at [631, 268] on icon "Actions" at bounding box center [634, 268] width 10 height 10
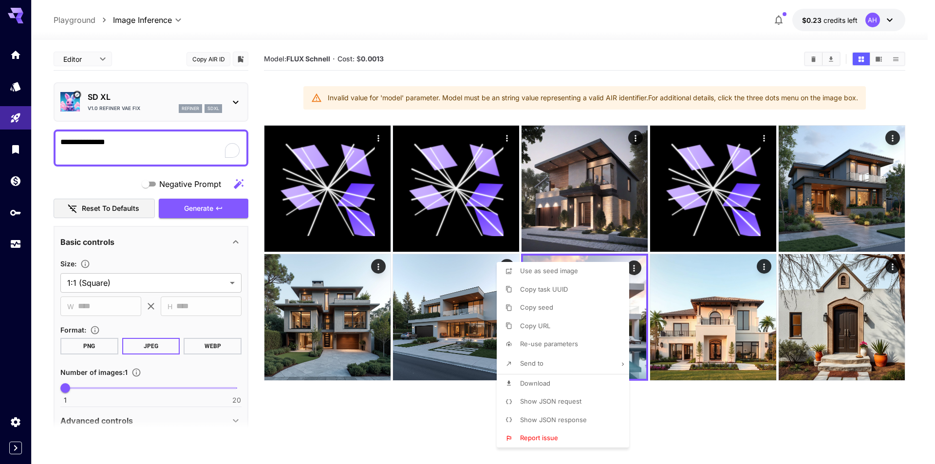
click at [695, 429] on div at bounding box center [467, 232] width 935 height 464
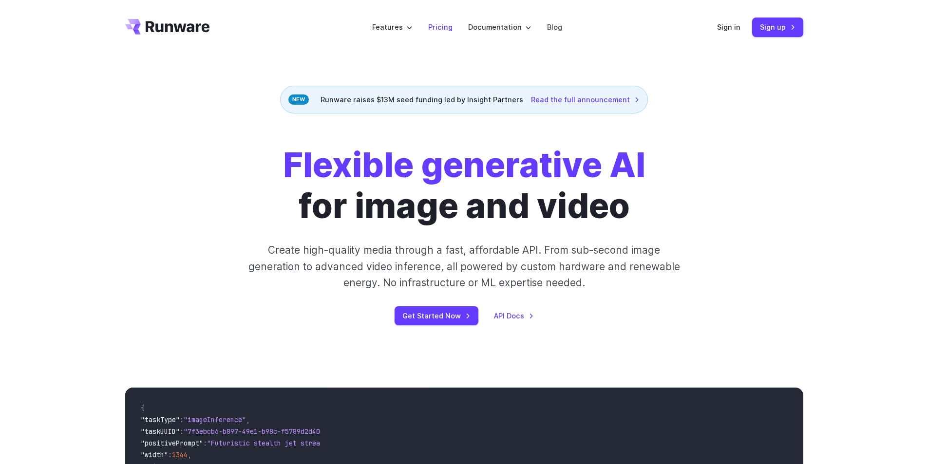
click at [439, 30] on link "Pricing" at bounding box center [440, 26] width 24 height 11
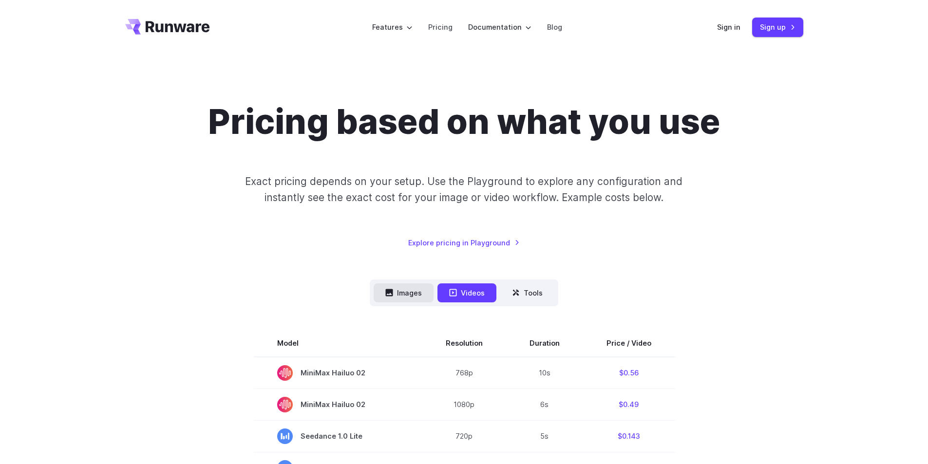
click at [403, 302] on button "Images" at bounding box center [404, 292] width 60 height 19
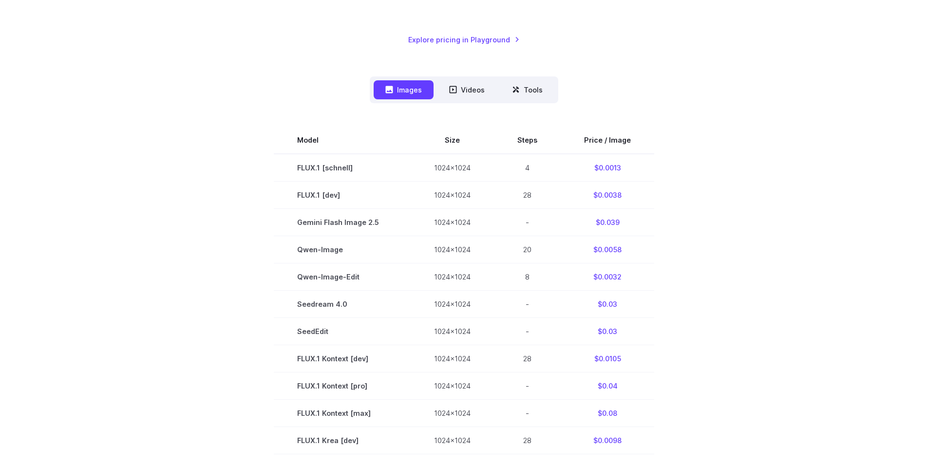
scroll to position [487, 0]
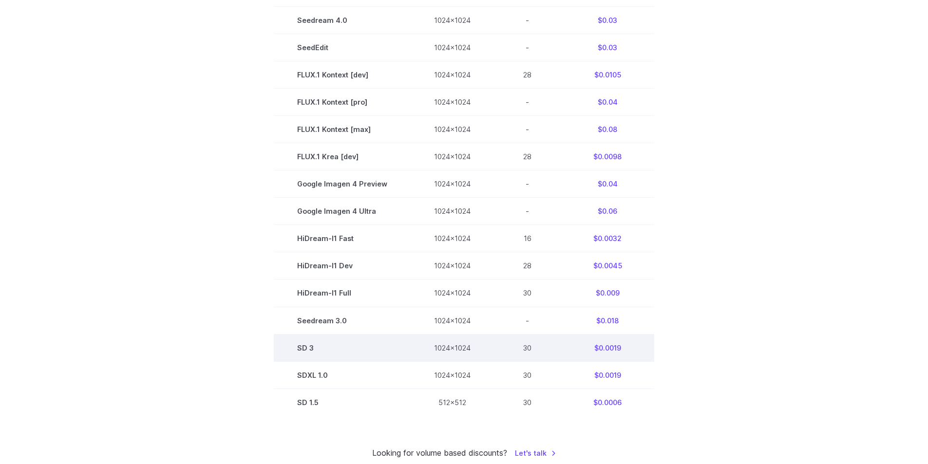
click at [451, 344] on td "1024x1024" at bounding box center [452, 347] width 83 height 27
drag, startPoint x: 320, startPoint y: 349, endPoint x: 290, endPoint y: 350, distance: 30.2
click at [290, 350] on td "SD 3" at bounding box center [342, 347] width 137 height 27
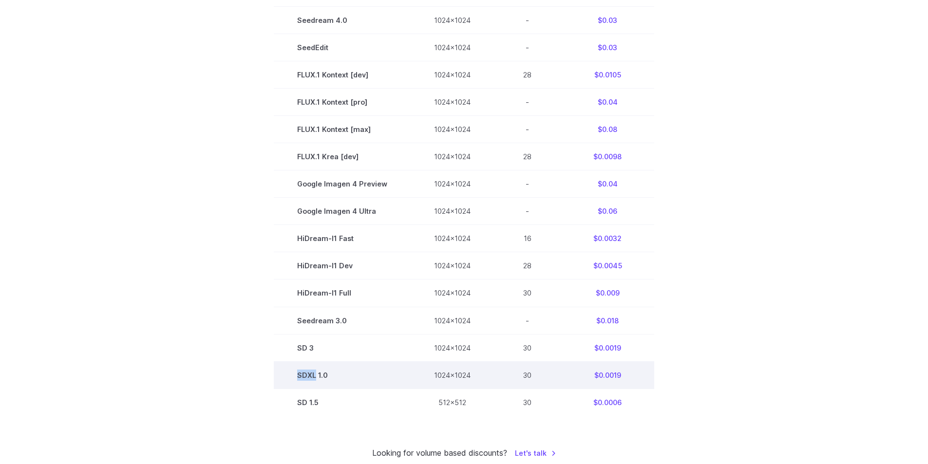
drag, startPoint x: 318, startPoint y: 373, endPoint x: 294, endPoint y: 374, distance: 23.4
click at [294, 374] on td "SDXL 1.0" at bounding box center [342, 374] width 137 height 27
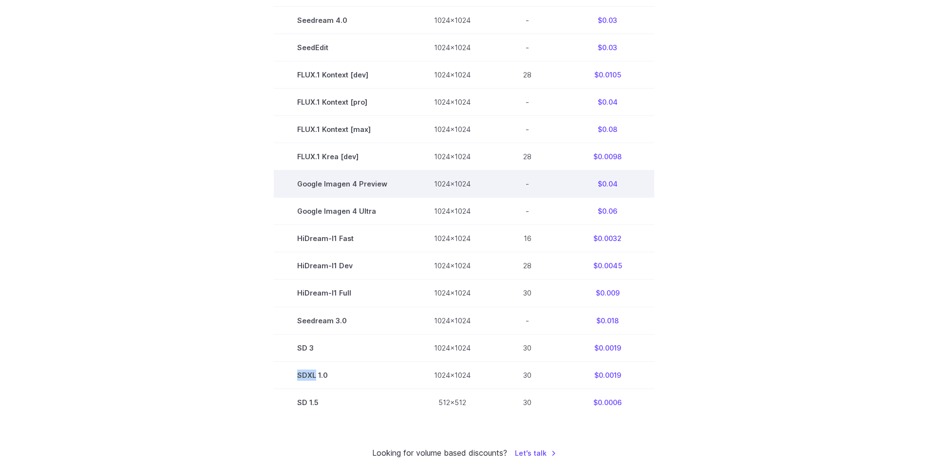
copy td "SDXL"
